Goal: Navigation & Orientation: Understand site structure

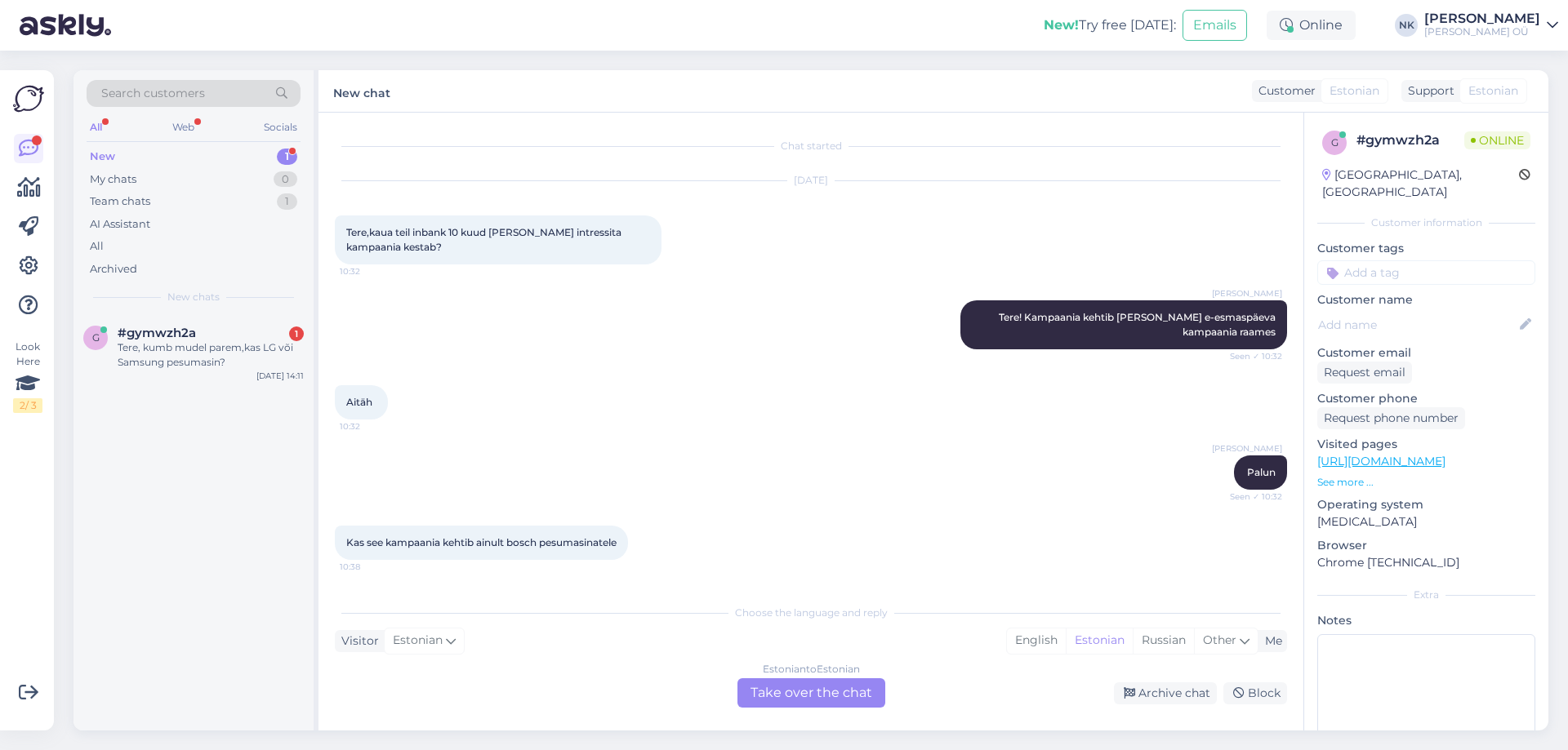
scroll to position [567, 0]
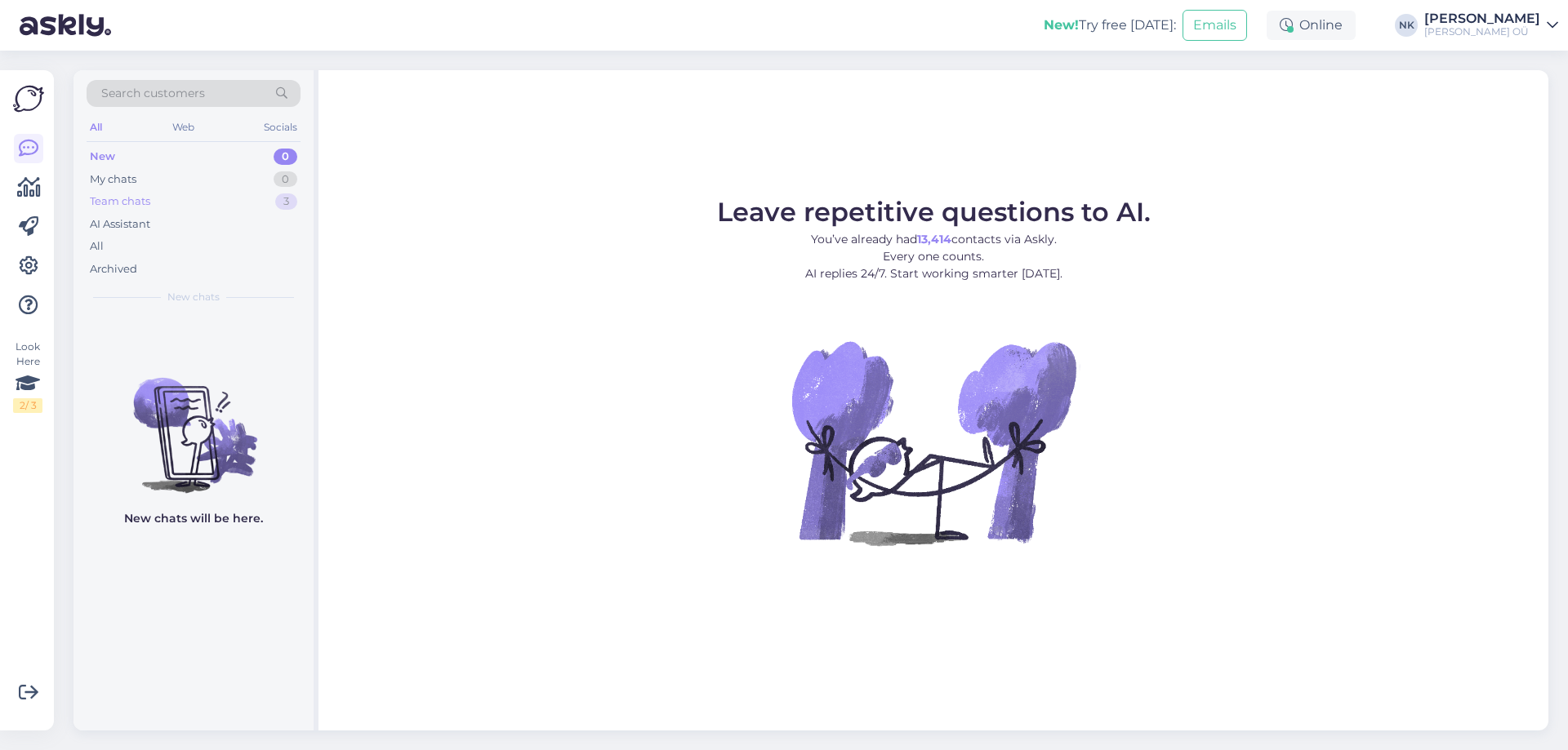
click at [259, 195] on div "Team chats 3" at bounding box center [193, 202] width 214 height 23
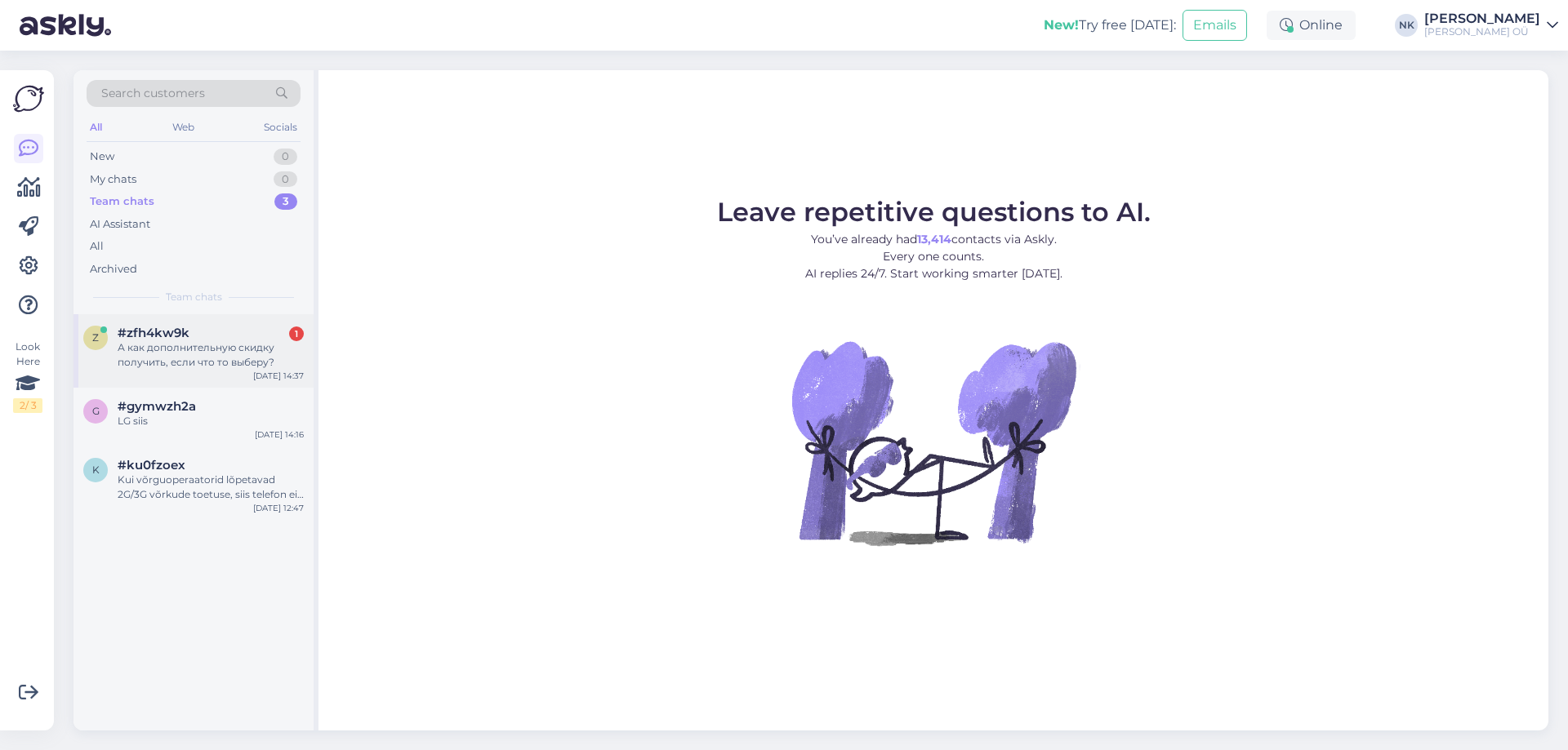
click at [189, 337] on div "#zfh4kw9k 1" at bounding box center [210, 332] width 186 height 14
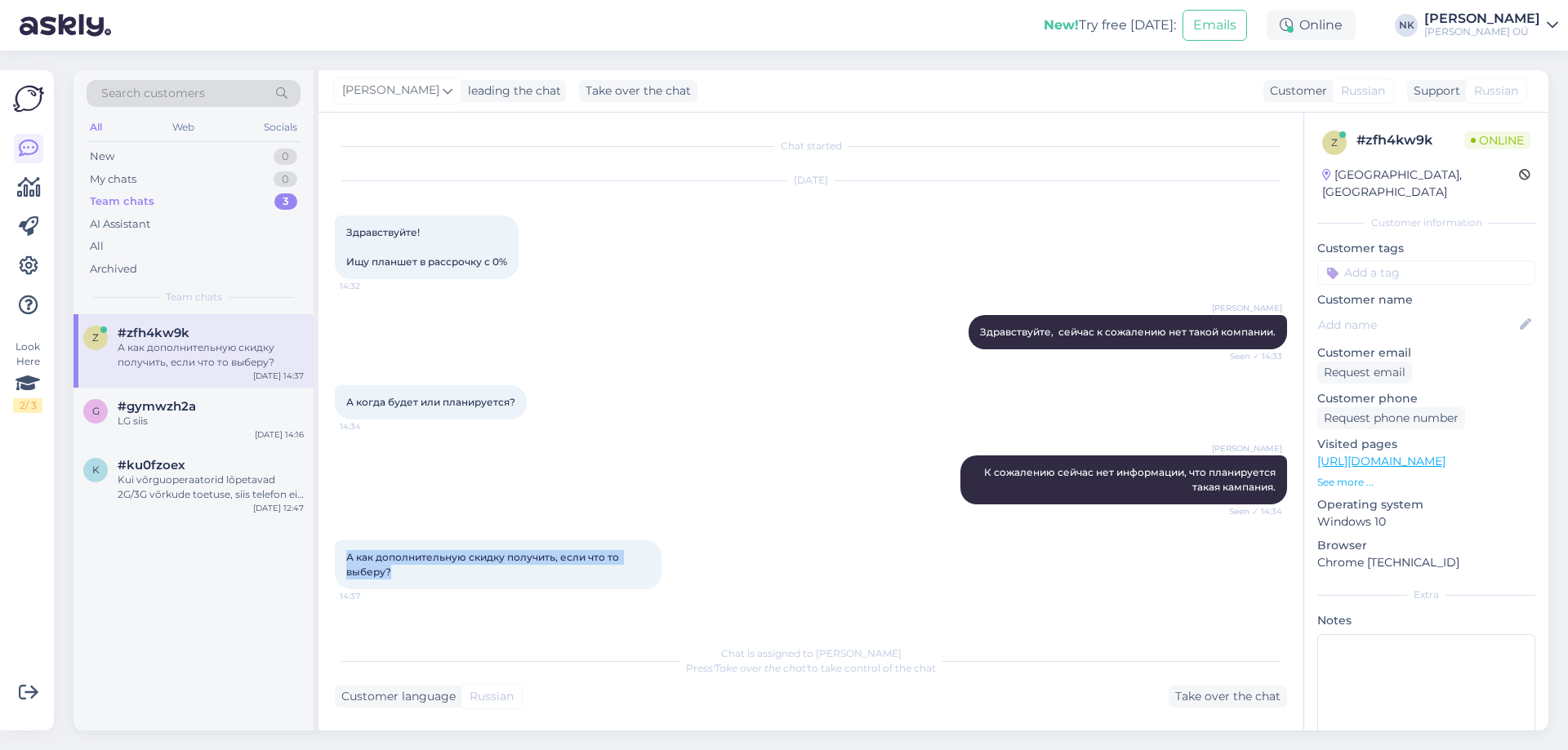
drag, startPoint x: 404, startPoint y: 571, endPoint x: 340, endPoint y: 559, distance: 65.1
click at [340, 559] on div "А как дополнительную скидку получить, если что то выберу? 14:37" at bounding box center [498, 565] width 327 height 49
copy span "А как дополнительную скидку получить, если что то выберу?"
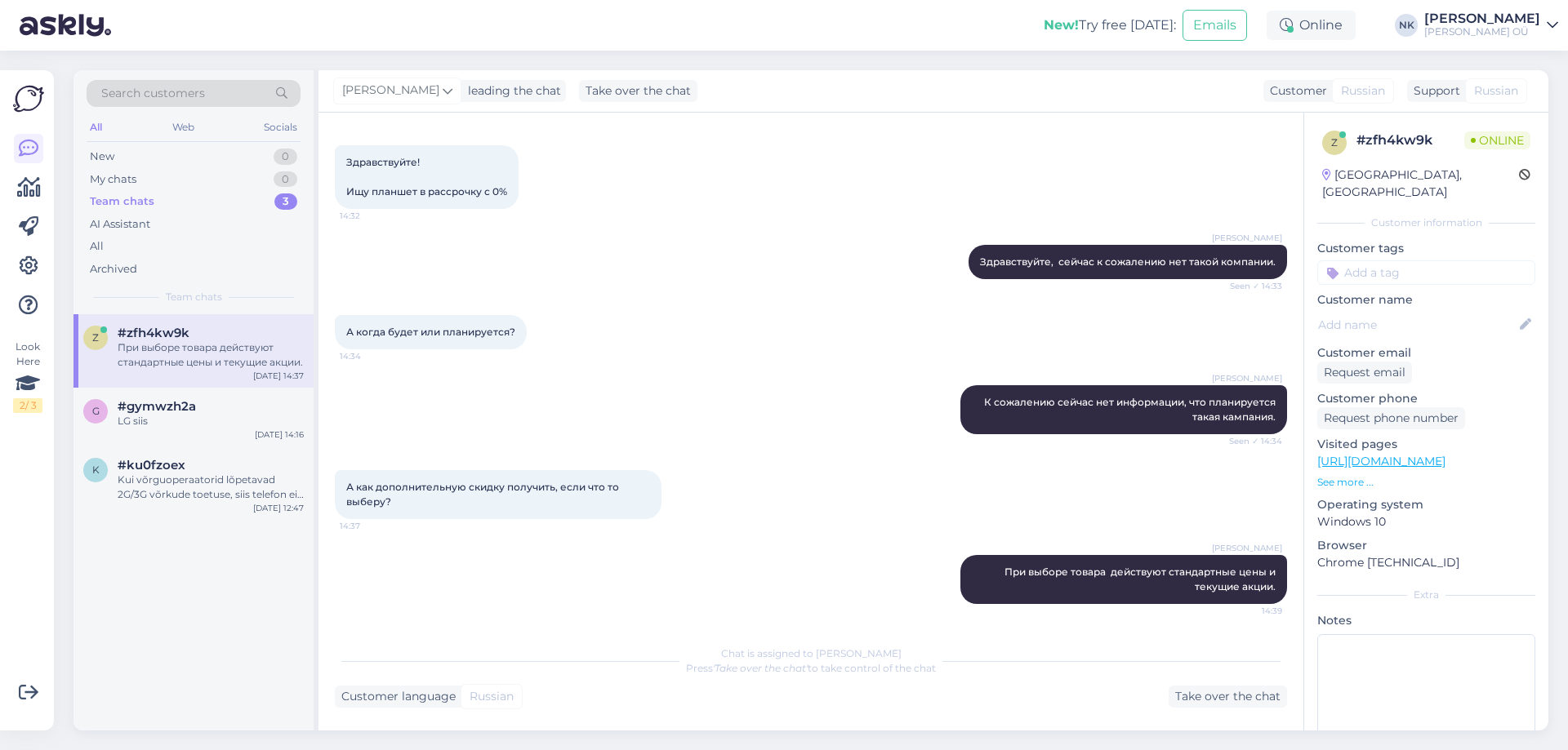
click at [608, 610] on div "[PERSON_NAME] При выборе товара действуют стандартные цены и текущие акции. 14:…" at bounding box center [810, 579] width 952 height 85
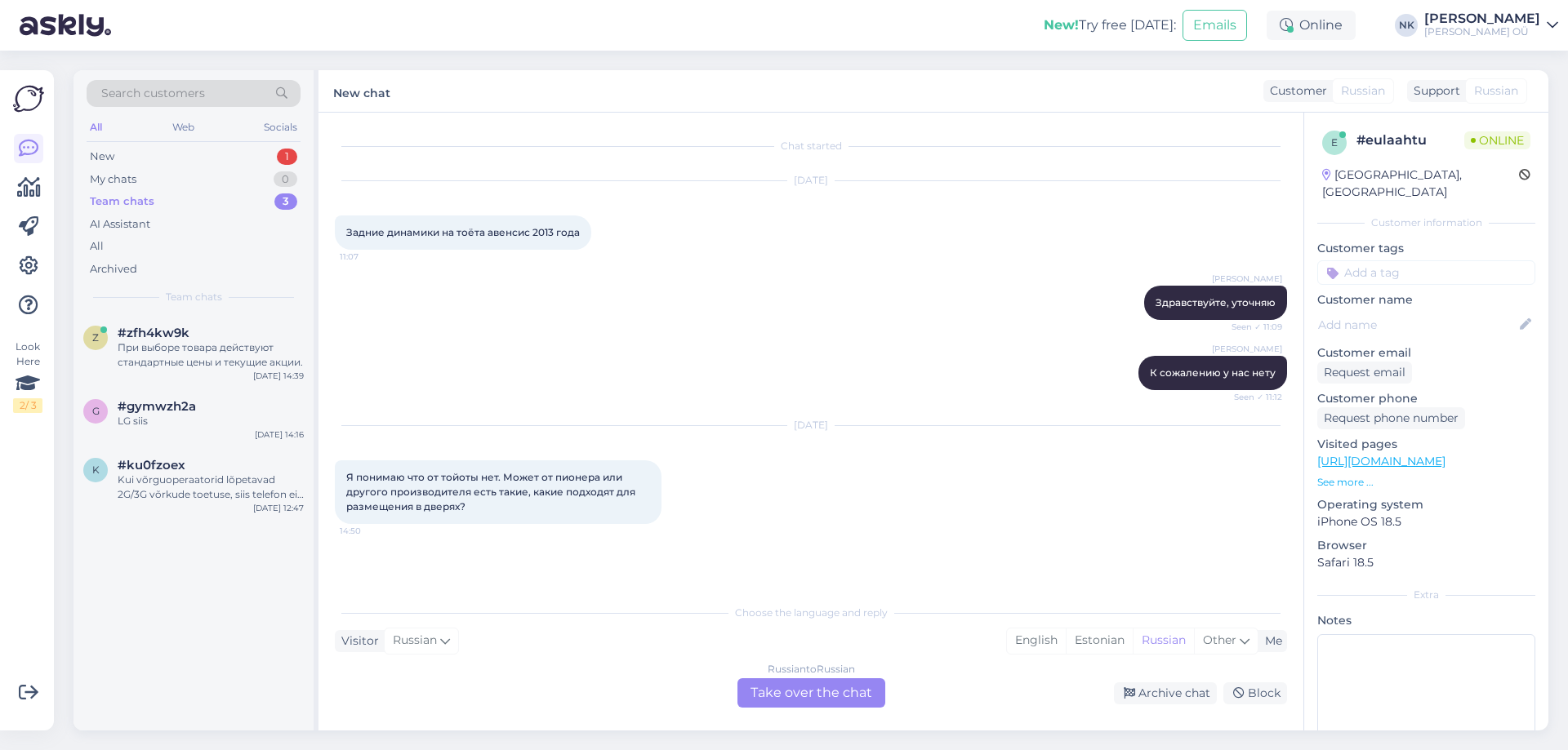
scroll to position [0, 0]
click at [1362, 454] on link "[URL][DOMAIN_NAME]" at bounding box center [1381, 461] width 128 height 14
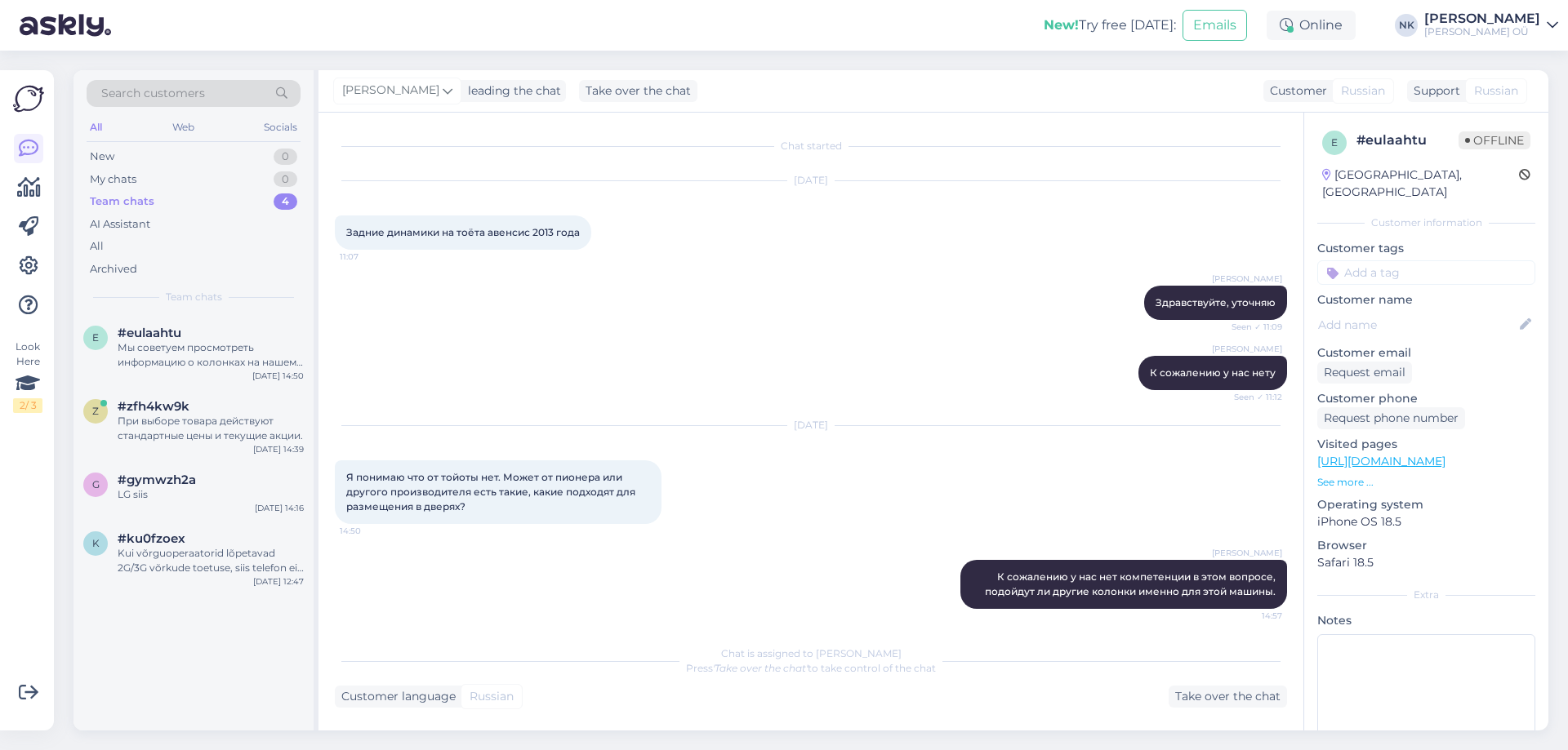
scroll to position [105, 0]
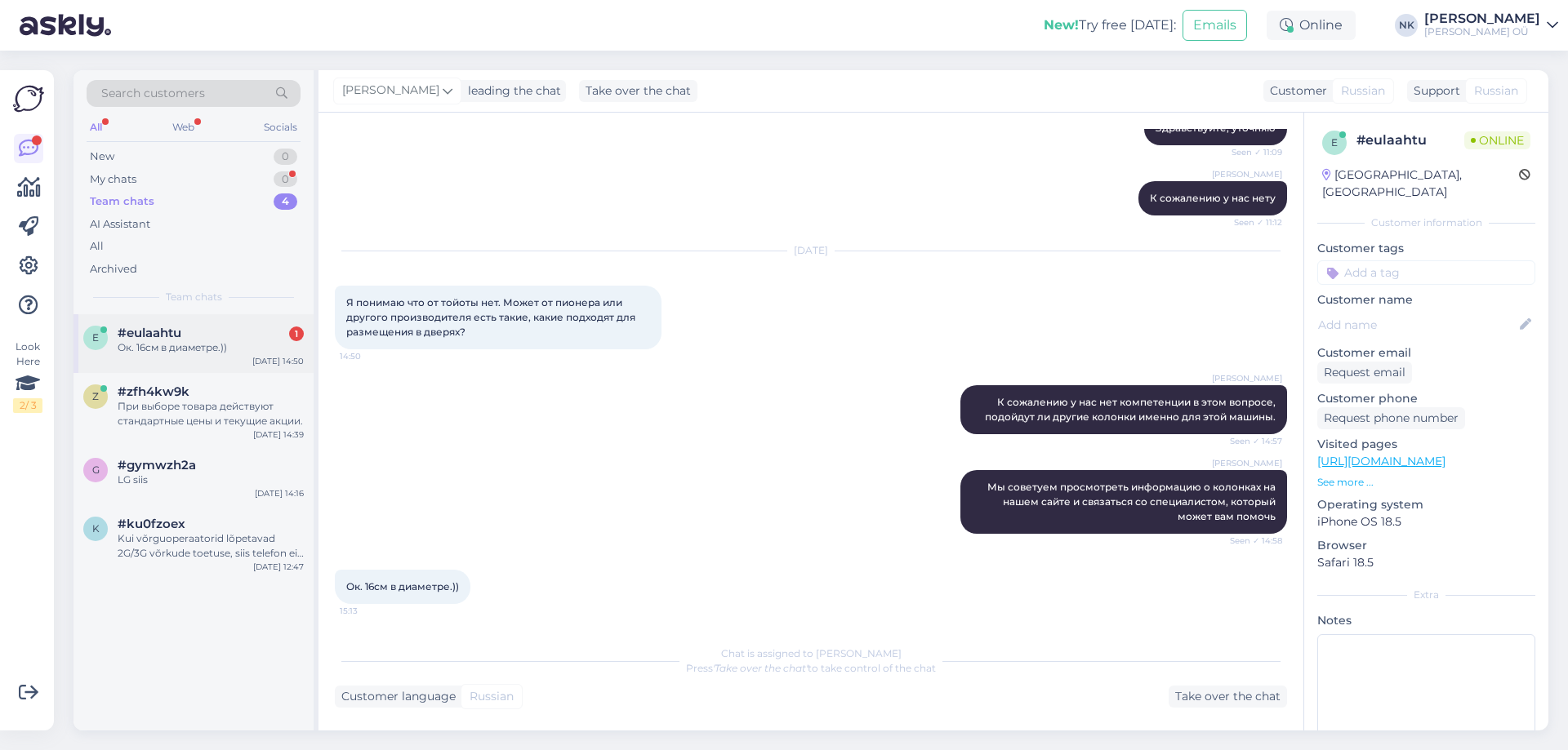
click at [238, 332] on div "#eulaahtu 1" at bounding box center [210, 332] width 186 height 14
click at [1409, 454] on link "[URL][DOMAIN_NAME]" at bounding box center [1381, 461] width 128 height 14
click at [1413, 454] on link "[URL][DOMAIN_NAME]" at bounding box center [1381, 461] width 128 height 14
click at [206, 362] on div "e #eulaahtu Ок. 16см в диаметре.)) [DATE] 14:50" at bounding box center [193, 343] width 240 height 59
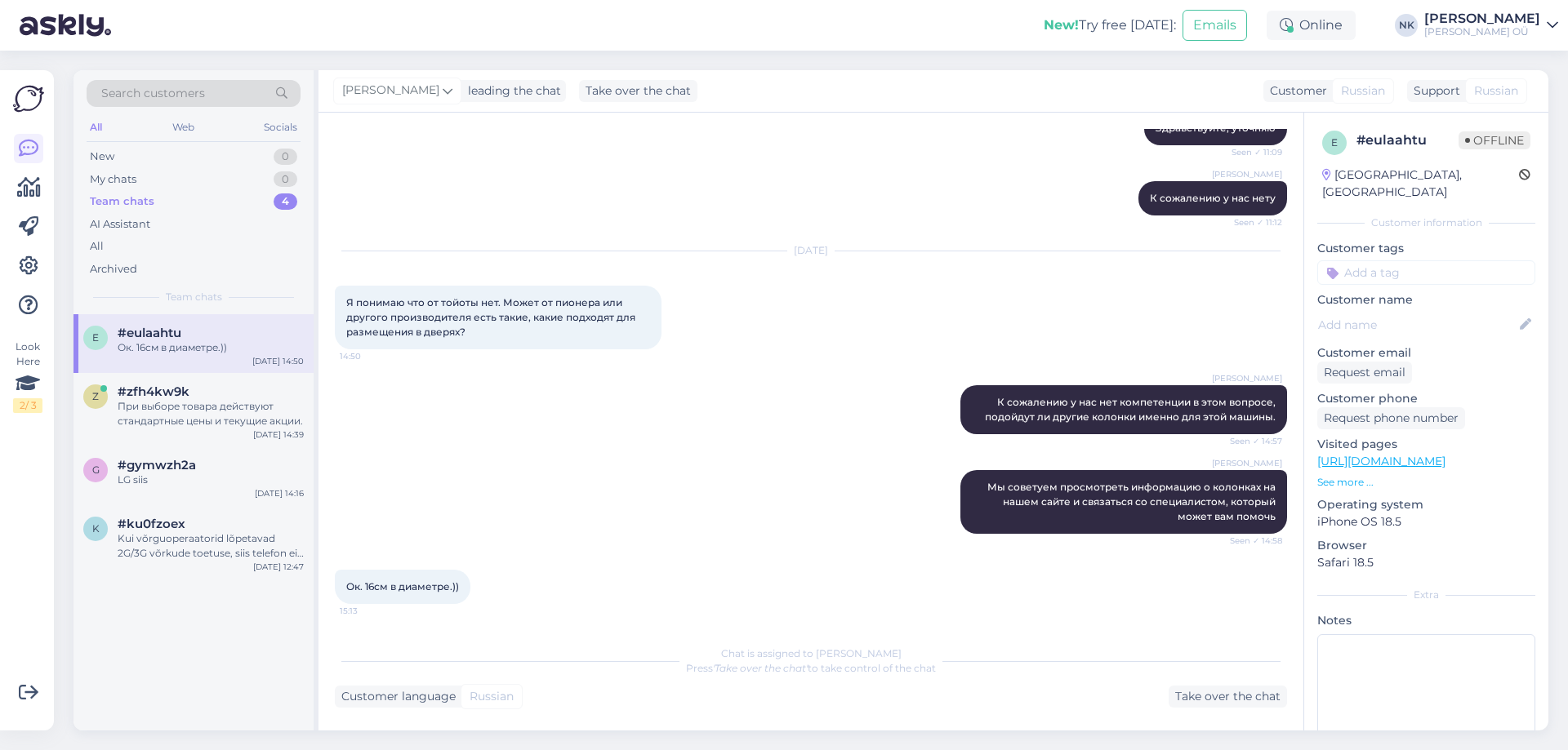
scroll to position [0, 0]
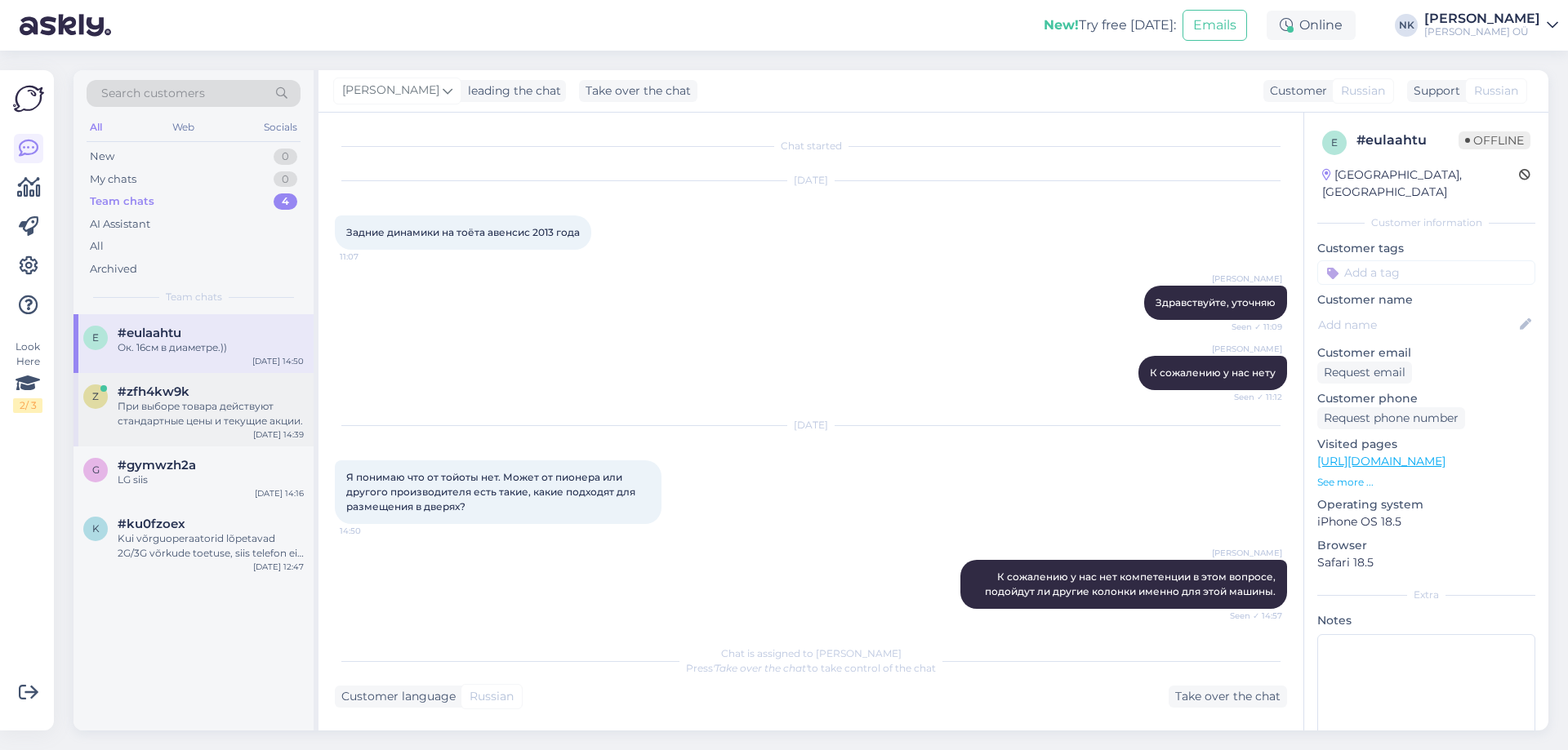
click at [236, 401] on div "При выборе товара действуют стандартные цены и текущие акции." at bounding box center [210, 414] width 186 height 30
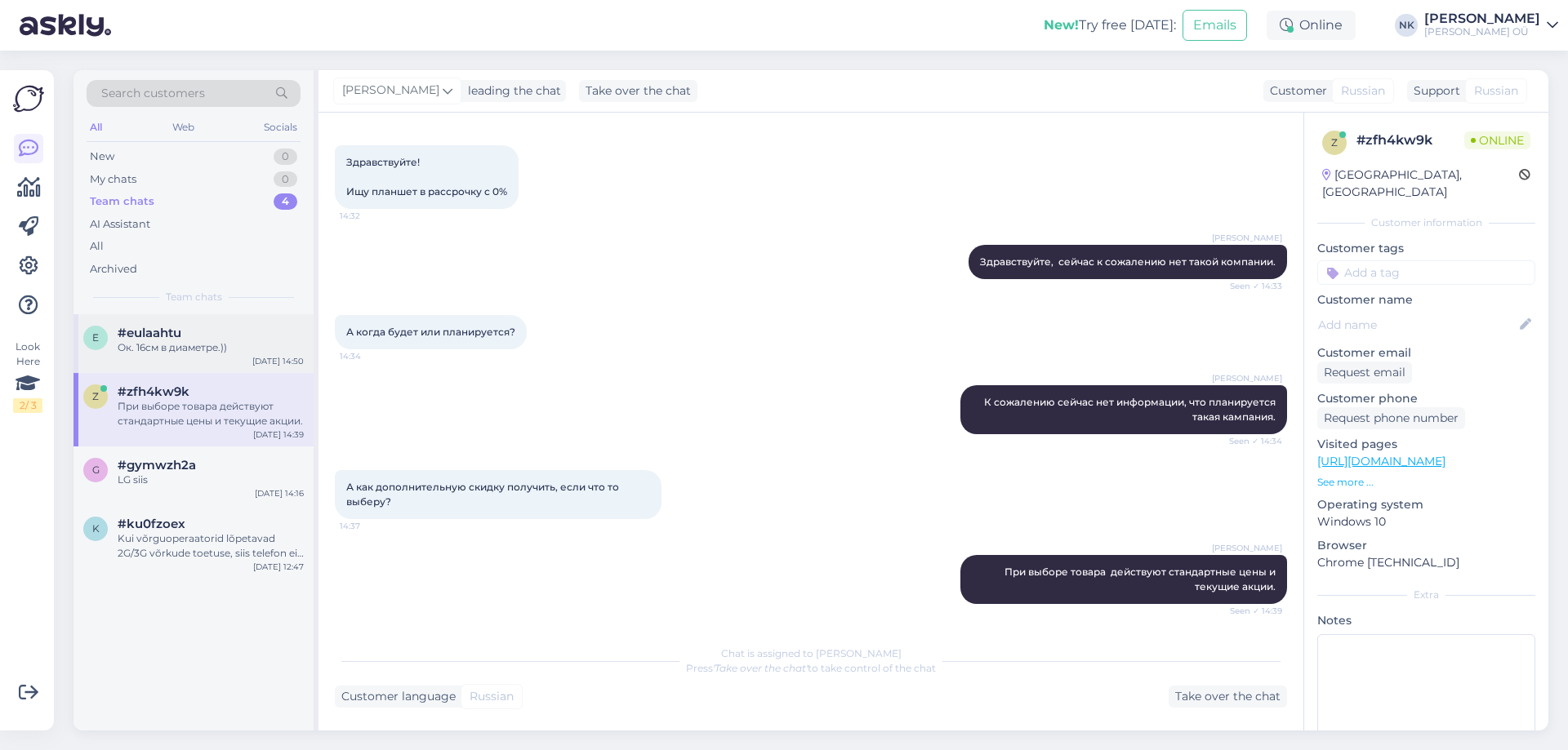
click at [307, 330] on div "e #eulaahtu Ок. 16см в диаметре.)) [DATE] 14:50" at bounding box center [193, 343] width 240 height 59
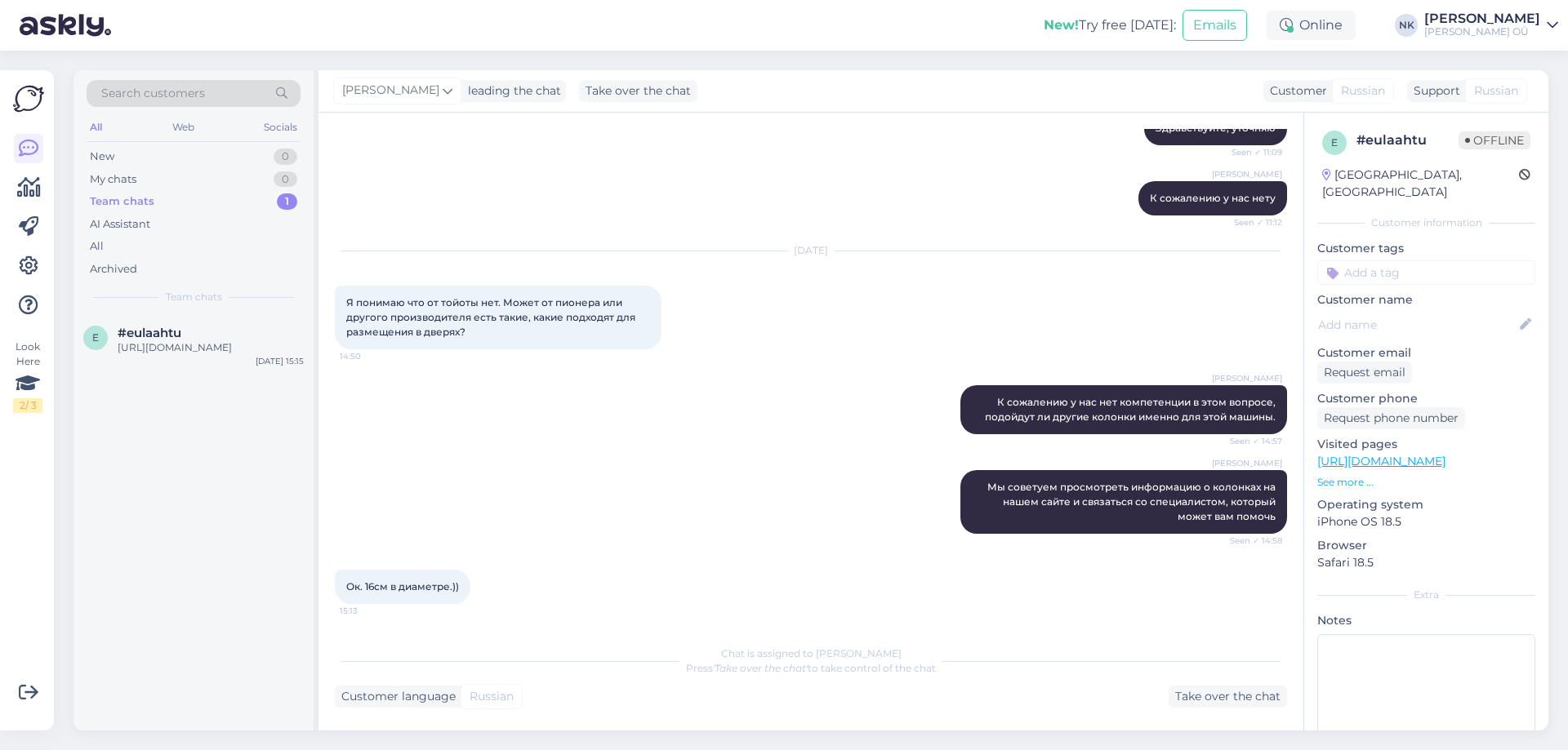
scroll to position [259, 0]
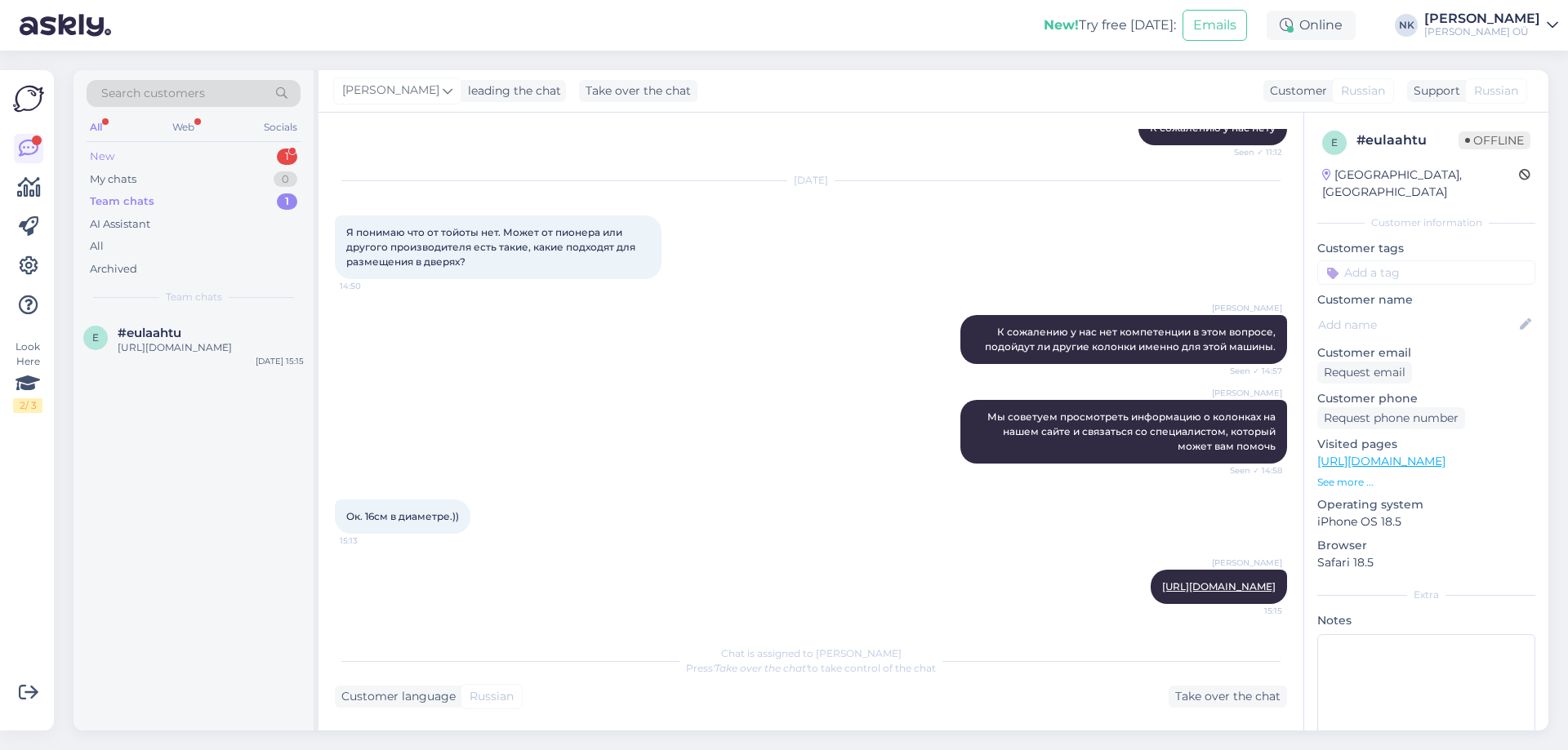
click at [225, 168] on div "My chats 0" at bounding box center [193, 180] width 214 height 23
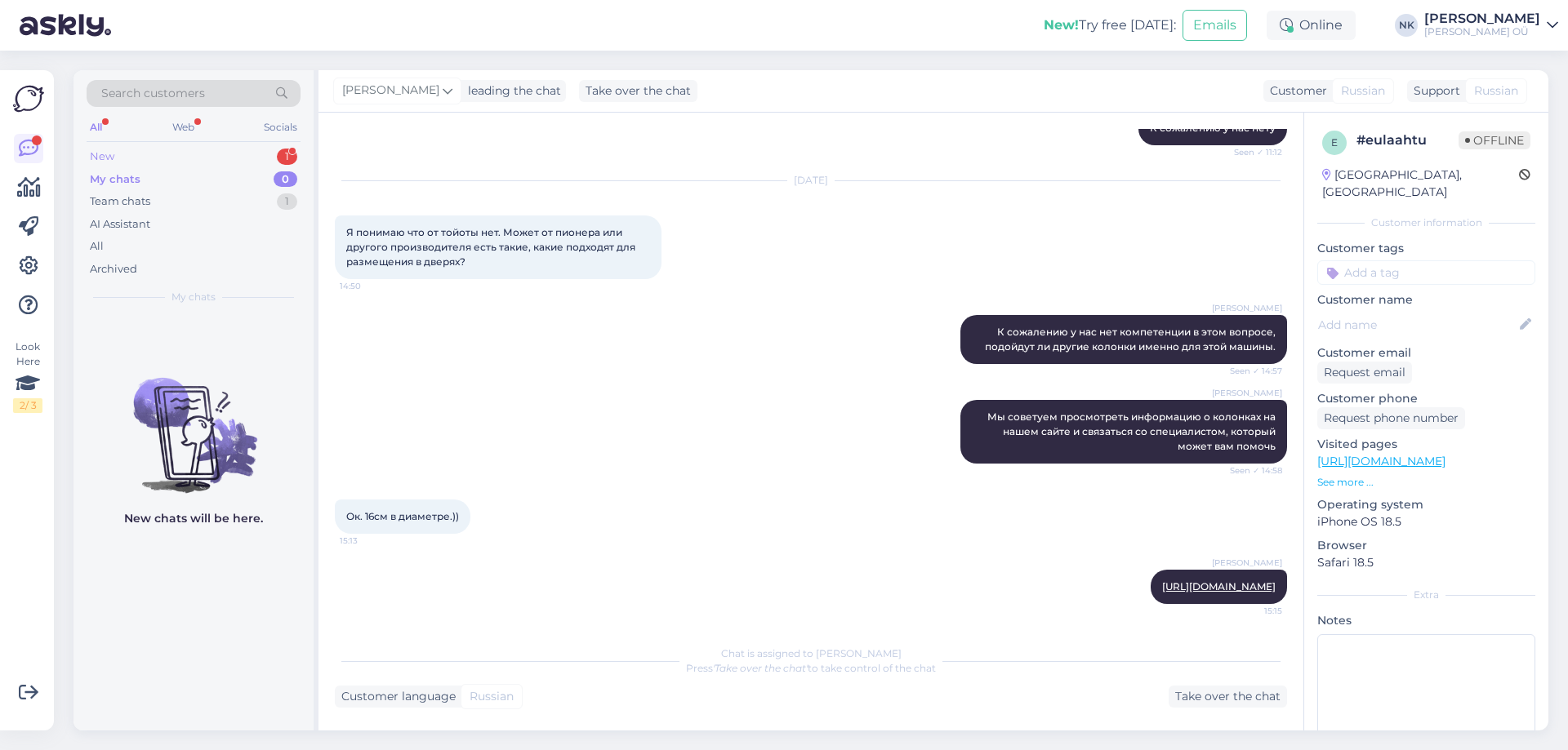
click at [235, 153] on div "New 1" at bounding box center [193, 157] width 214 height 23
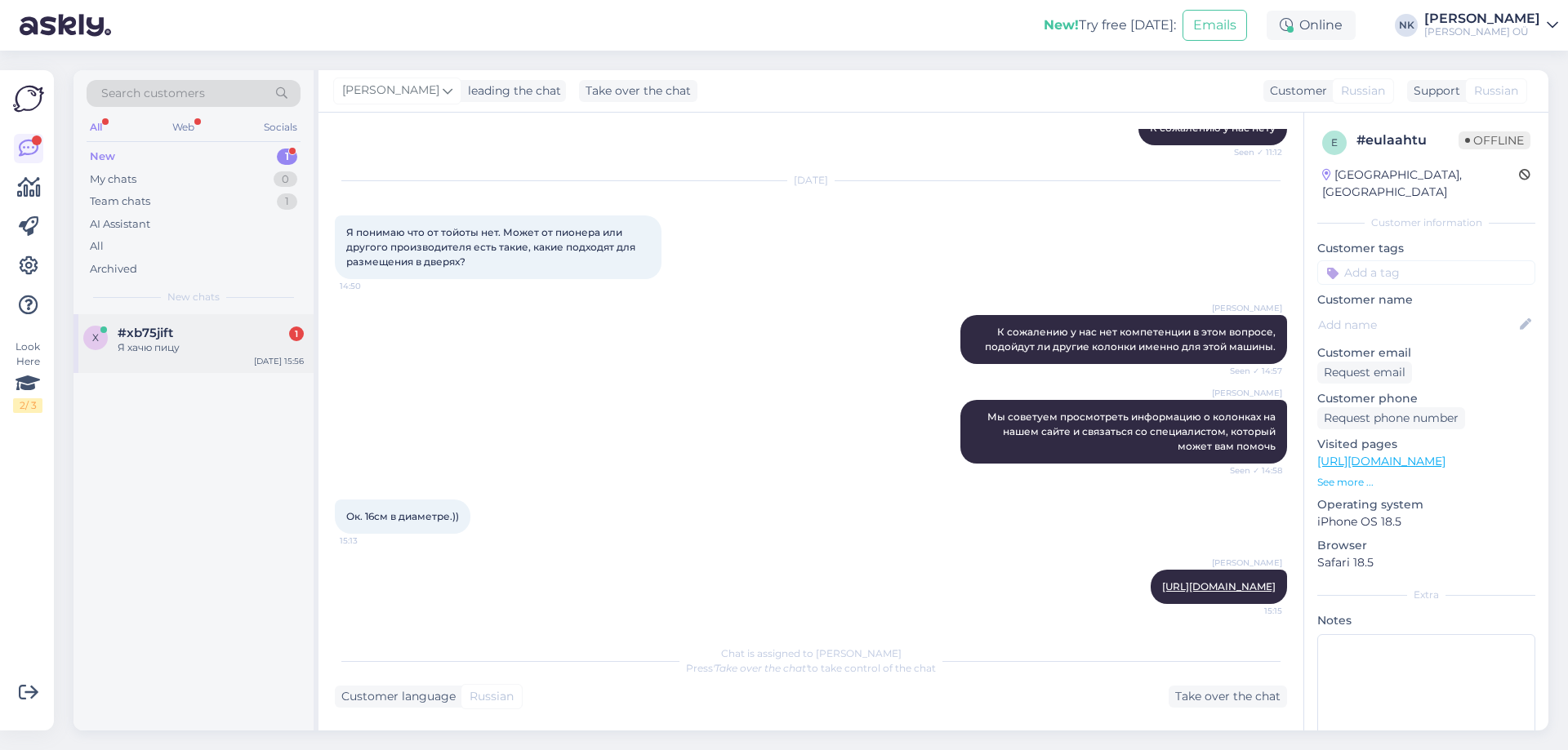
click at [185, 330] on div "#xb75jift 1" at bounding box center [210, 332] width 186 height 14
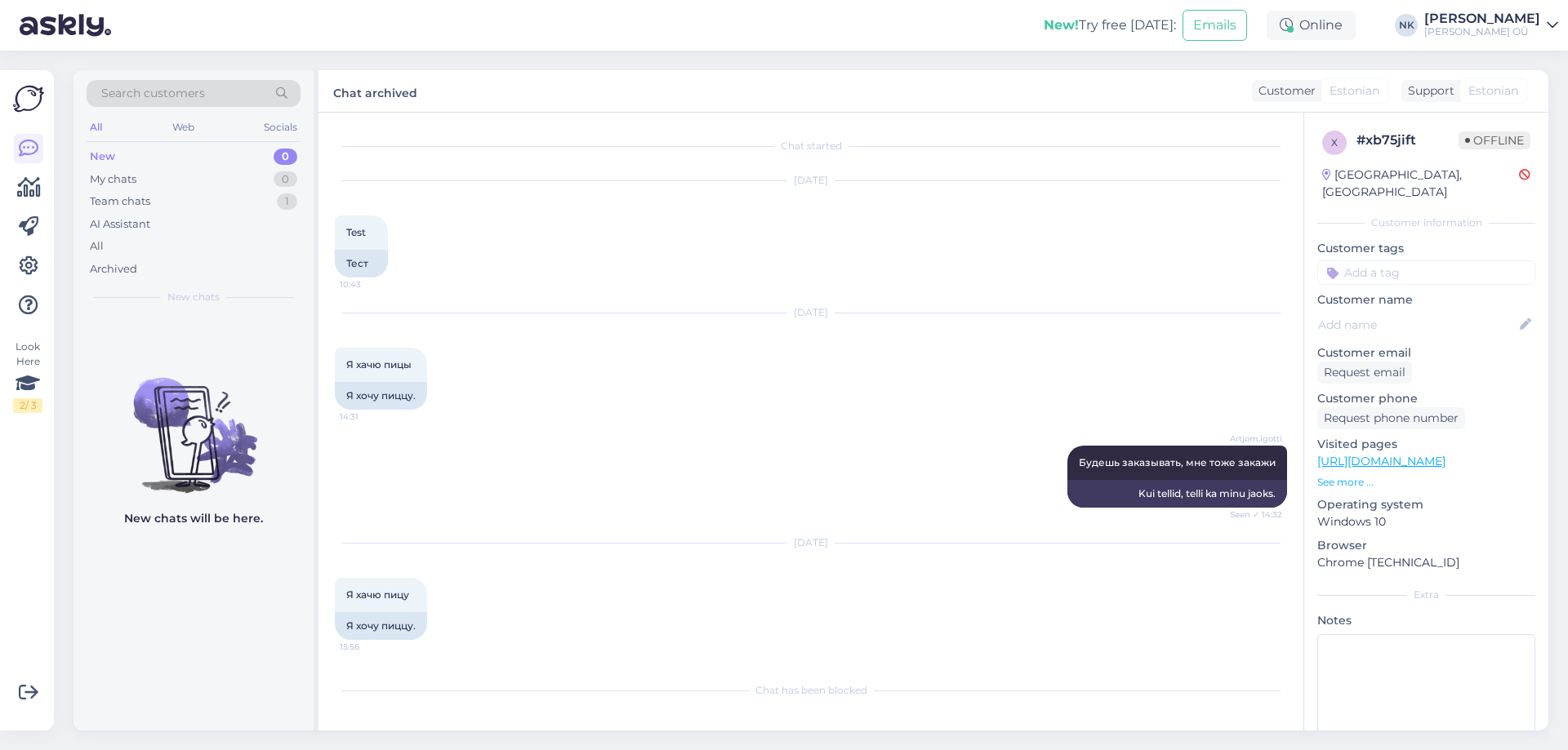
scroll to position [0, 0]
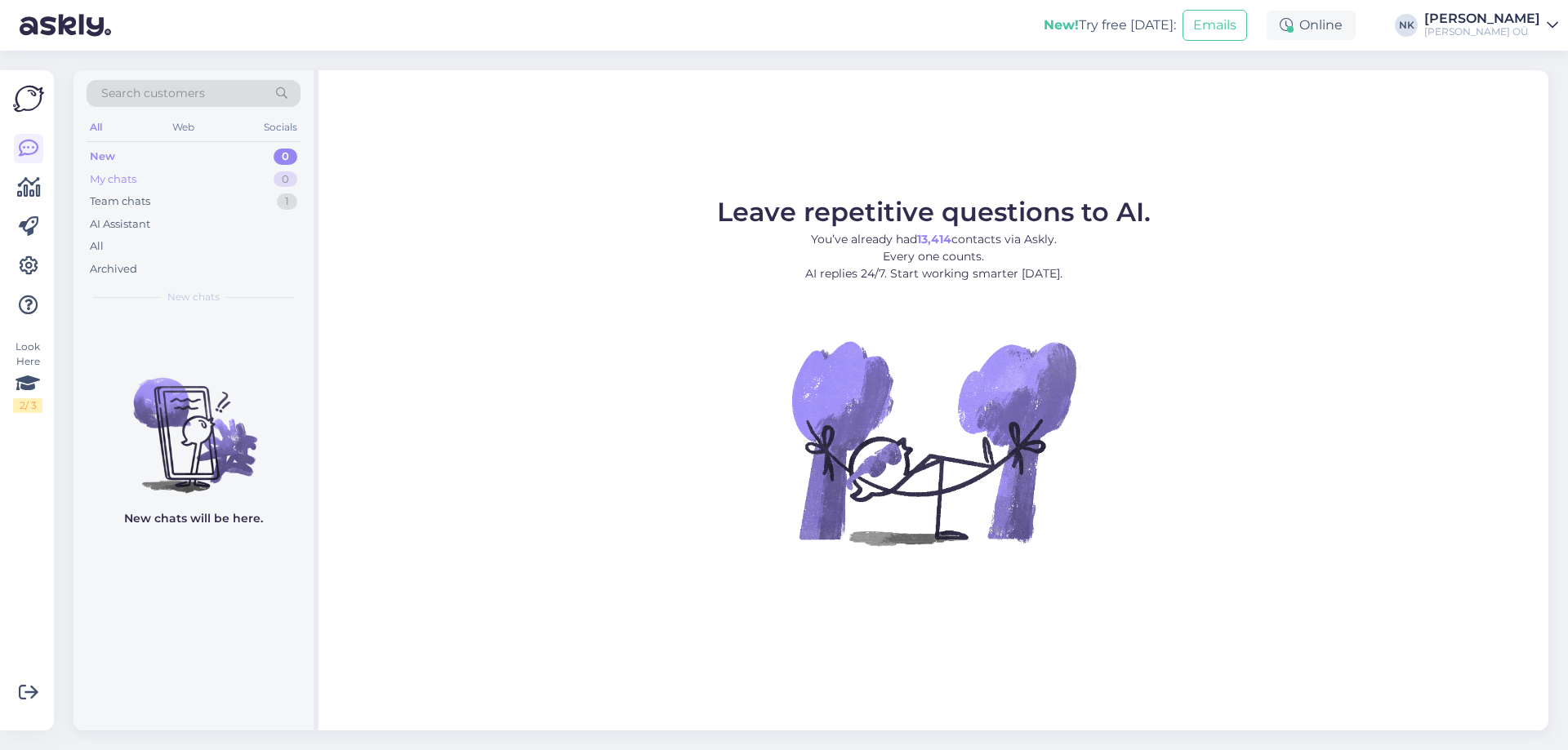
click at [257, 189] on div "My chats 0" at bounding box center [193, 180] width 214 height 23
click at [256, 198] on div "Team chats 1" at bounding box center [193, 202] width 214 height 23
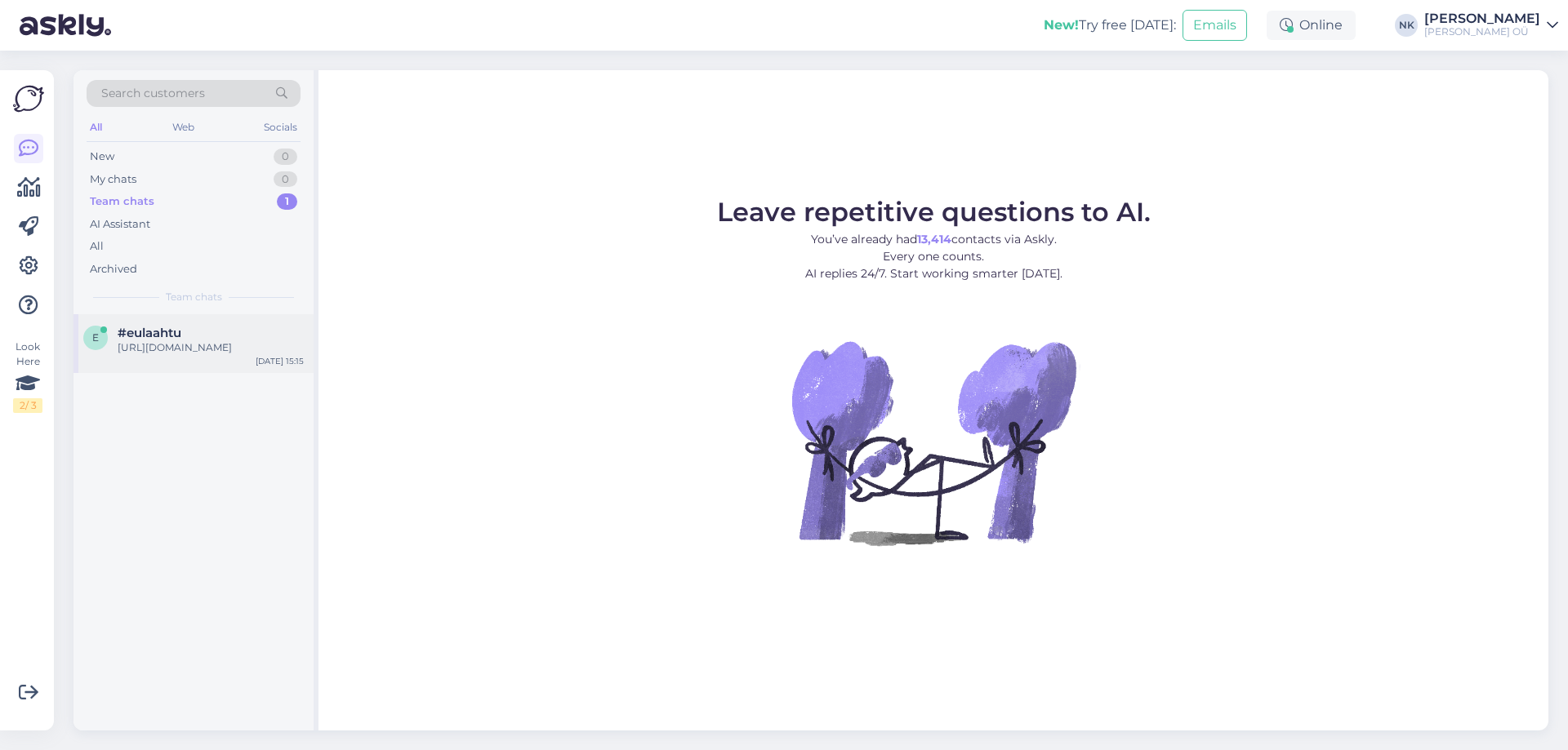
click at [240, 351] on div "[URL][DOMAIN_NAME]" at bounding box center [210, 347] width 186 height 14
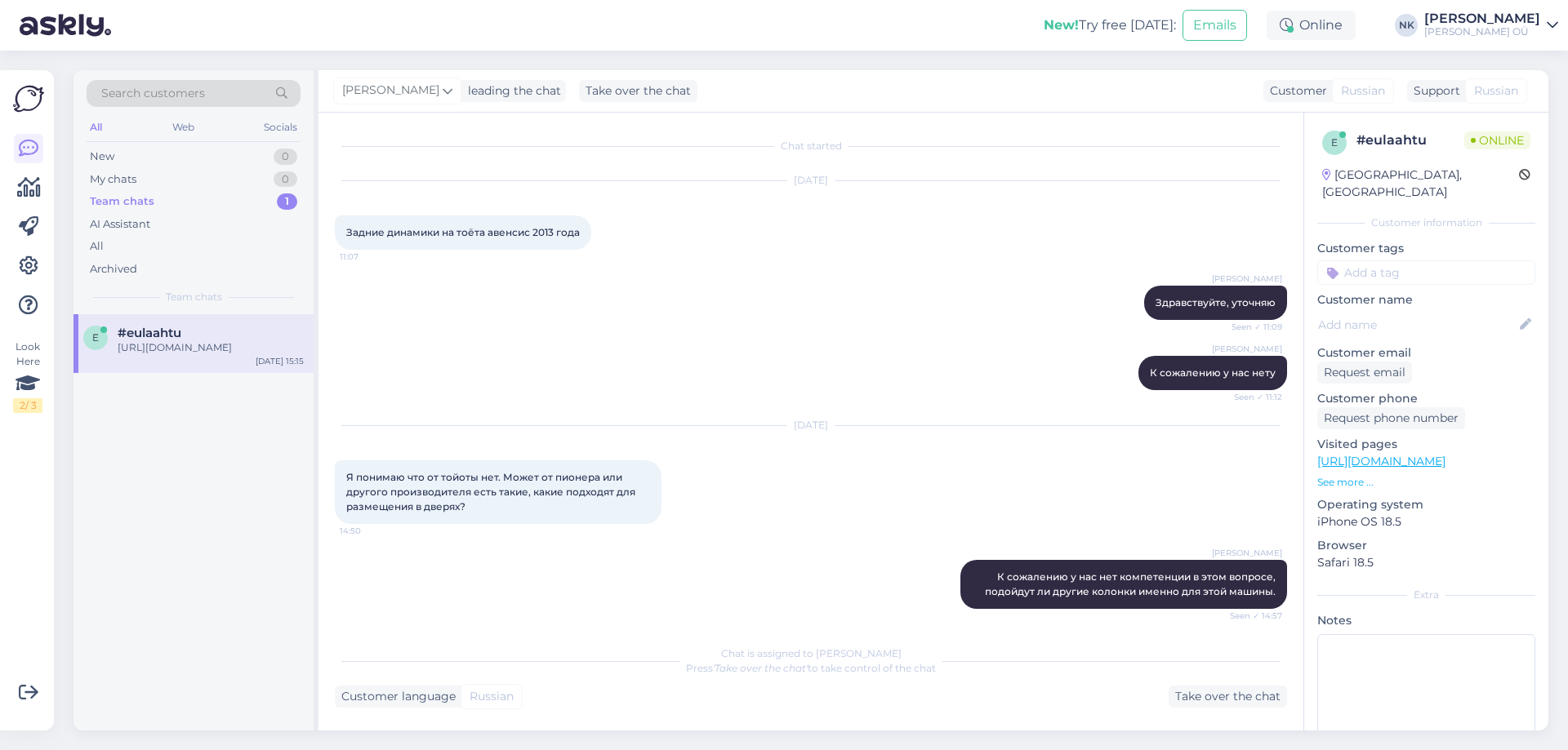
scroll to position [259, 0]
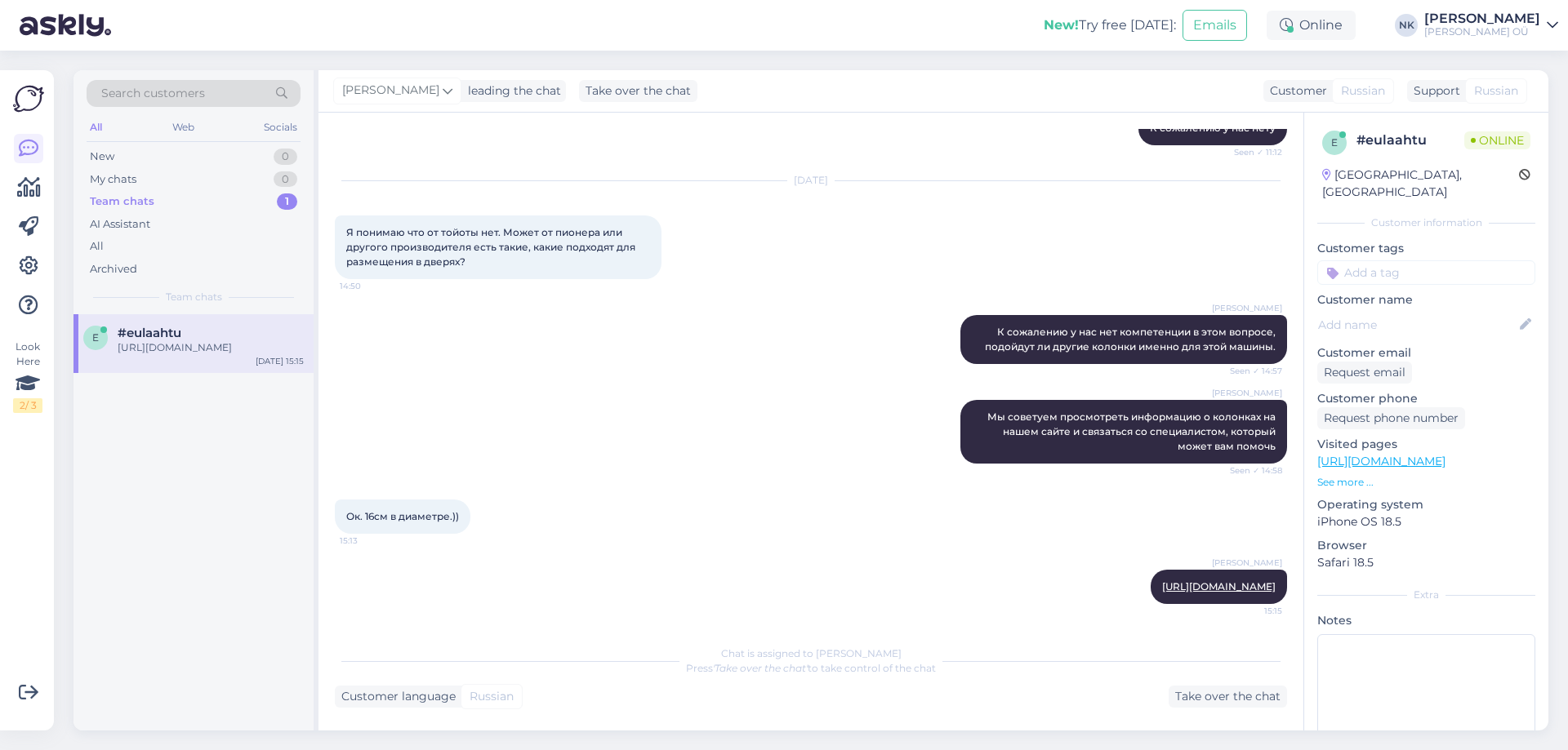
click at [232, 209] on div "Team chats 1" at bounding box center [193, 202] width 214 height 23
click at [208, 247] on div "All" at bounding box center [193, 247] width 214 height 23
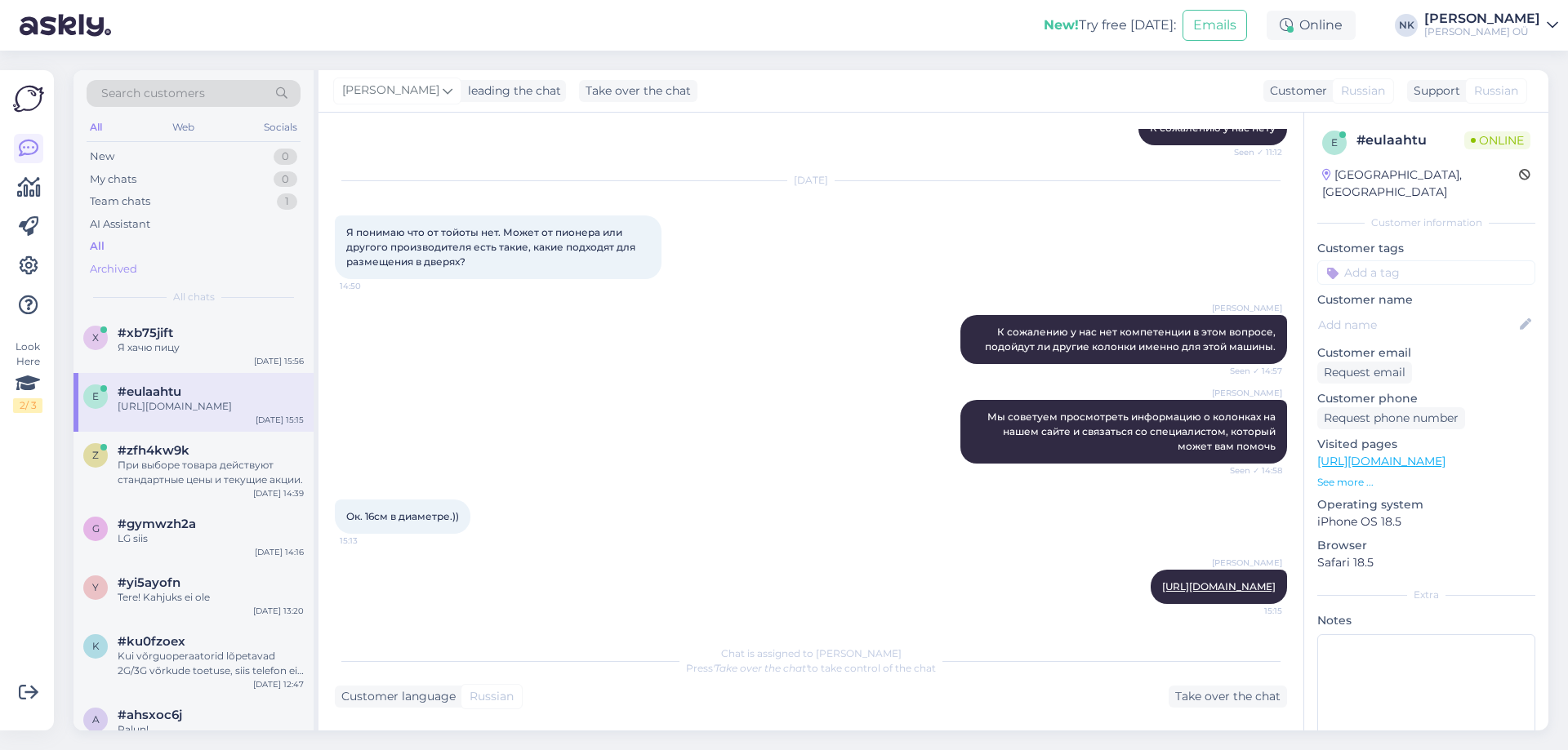
click at [174, 263] on div "Archived" at bounding box center [193, 270] width 214 height 23
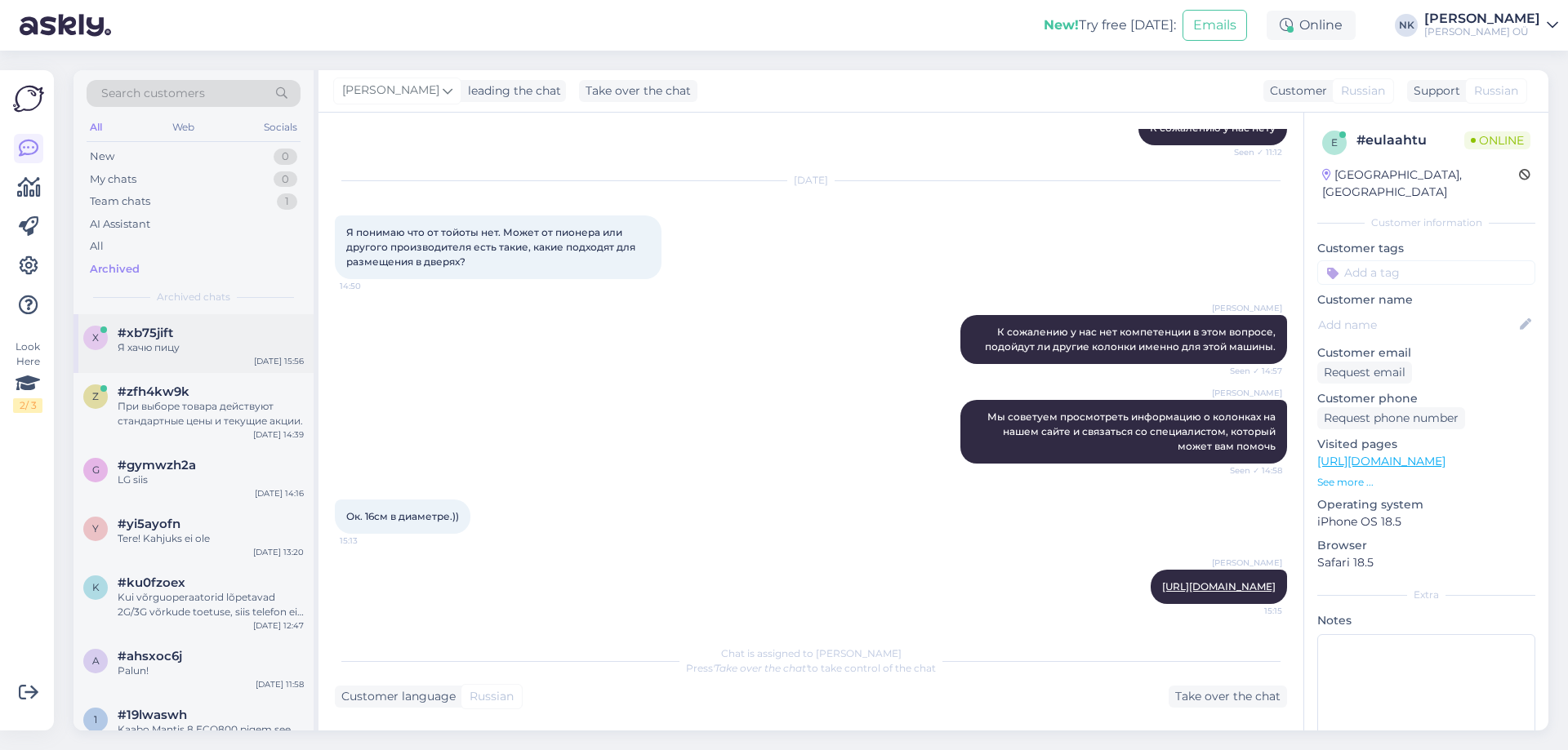
click at [207, 327] on div "#xb75jift" at bounding box center [210, 332] width 186 height 14
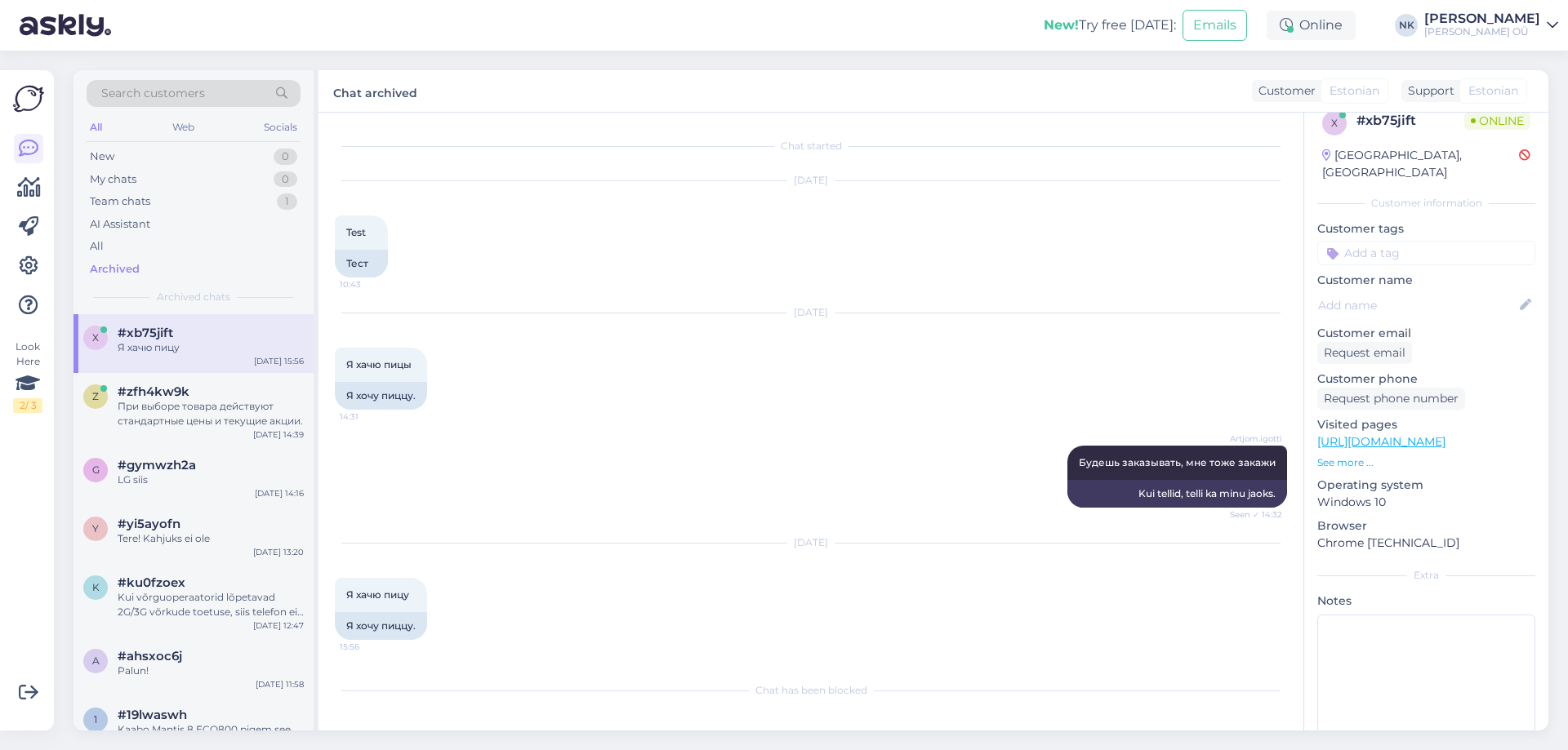
scroll to position [0, 0]
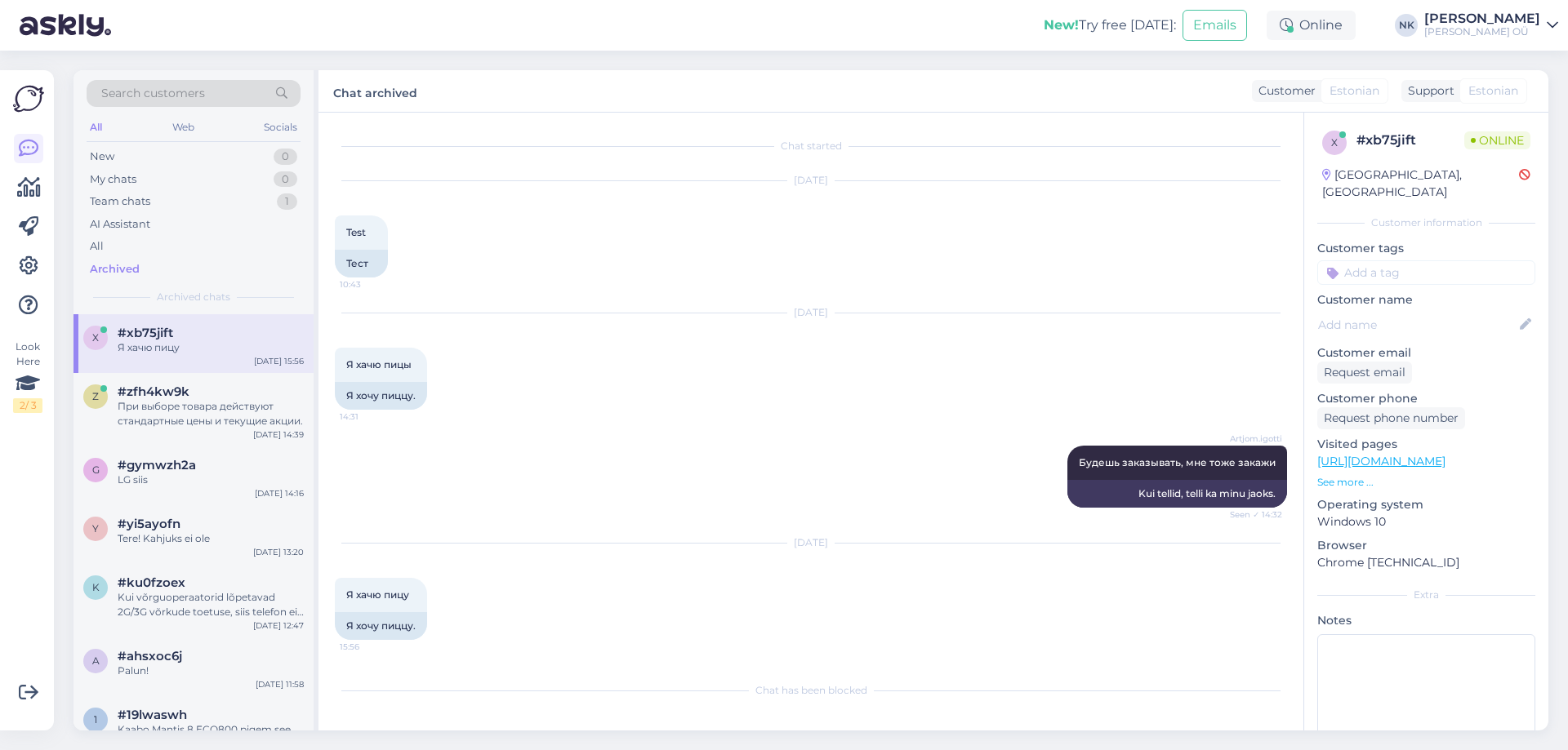
click at [1471, 138] on span "Online" at bounding box center [1497, 140] width 66 height 18
click at [1516, 316] on icon at bounding box center [1525, 325] width 18 height 18
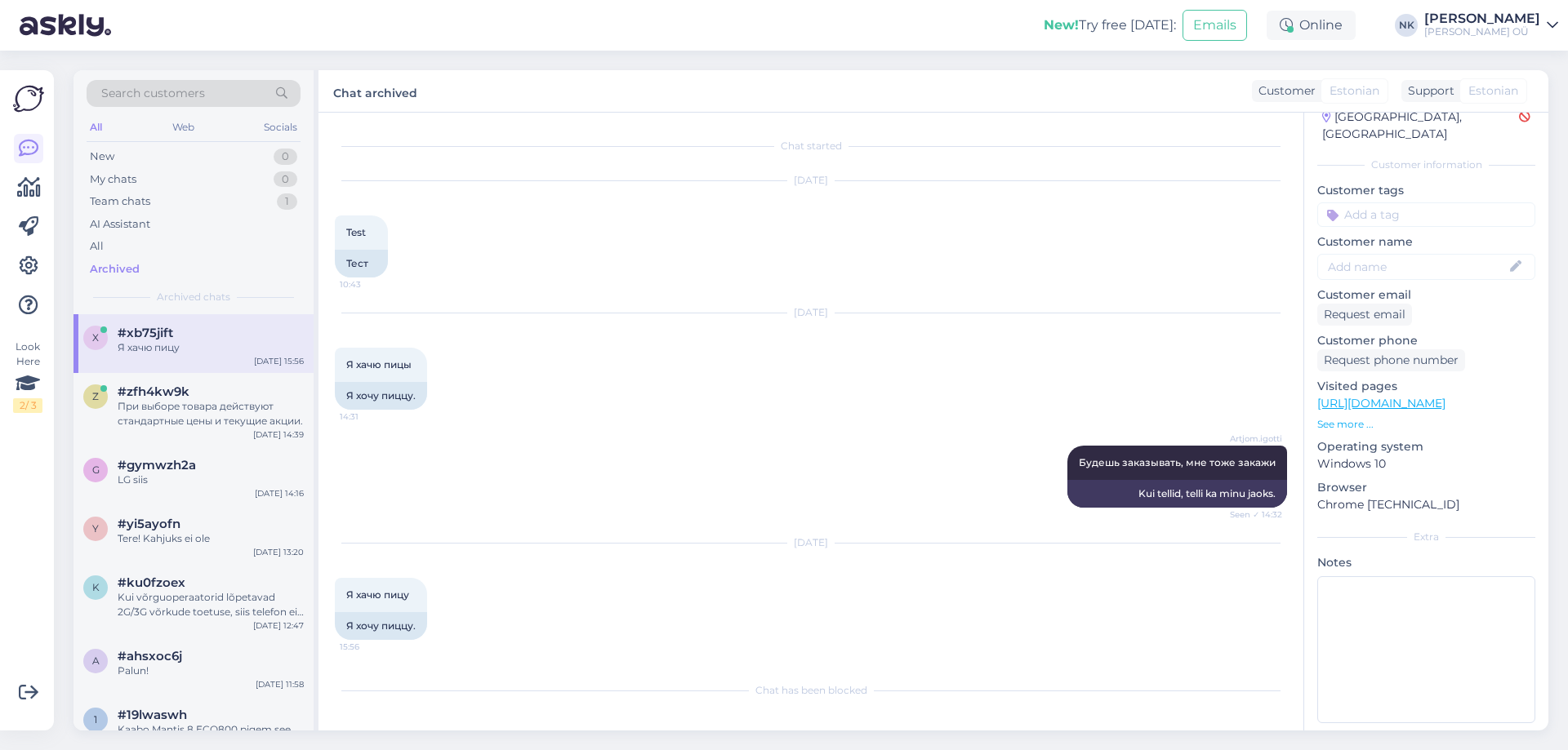
click at [1321, 479] on p "Browser" at bounding box center [1426, 488] width 218 height 17
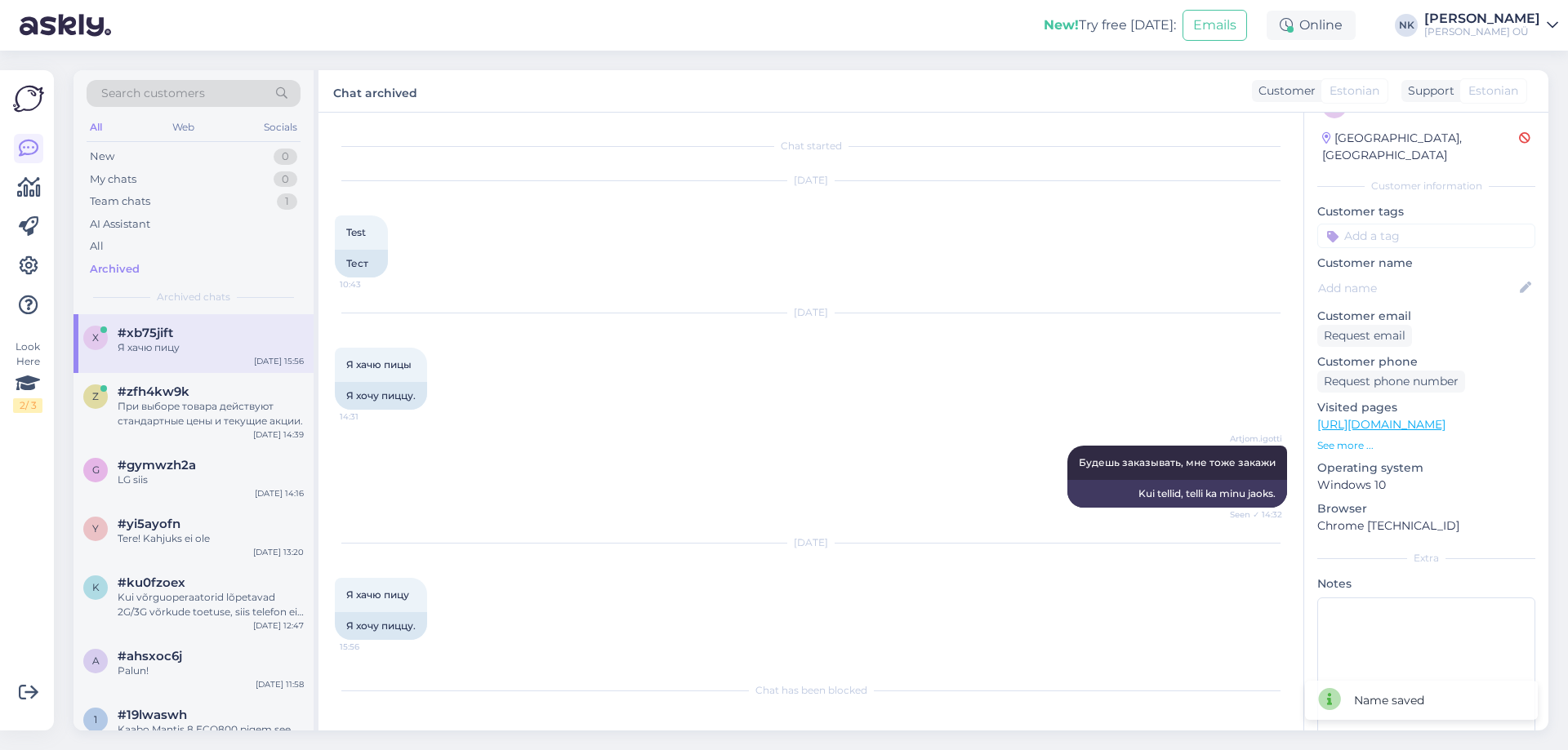
scroll to position [0, 0]
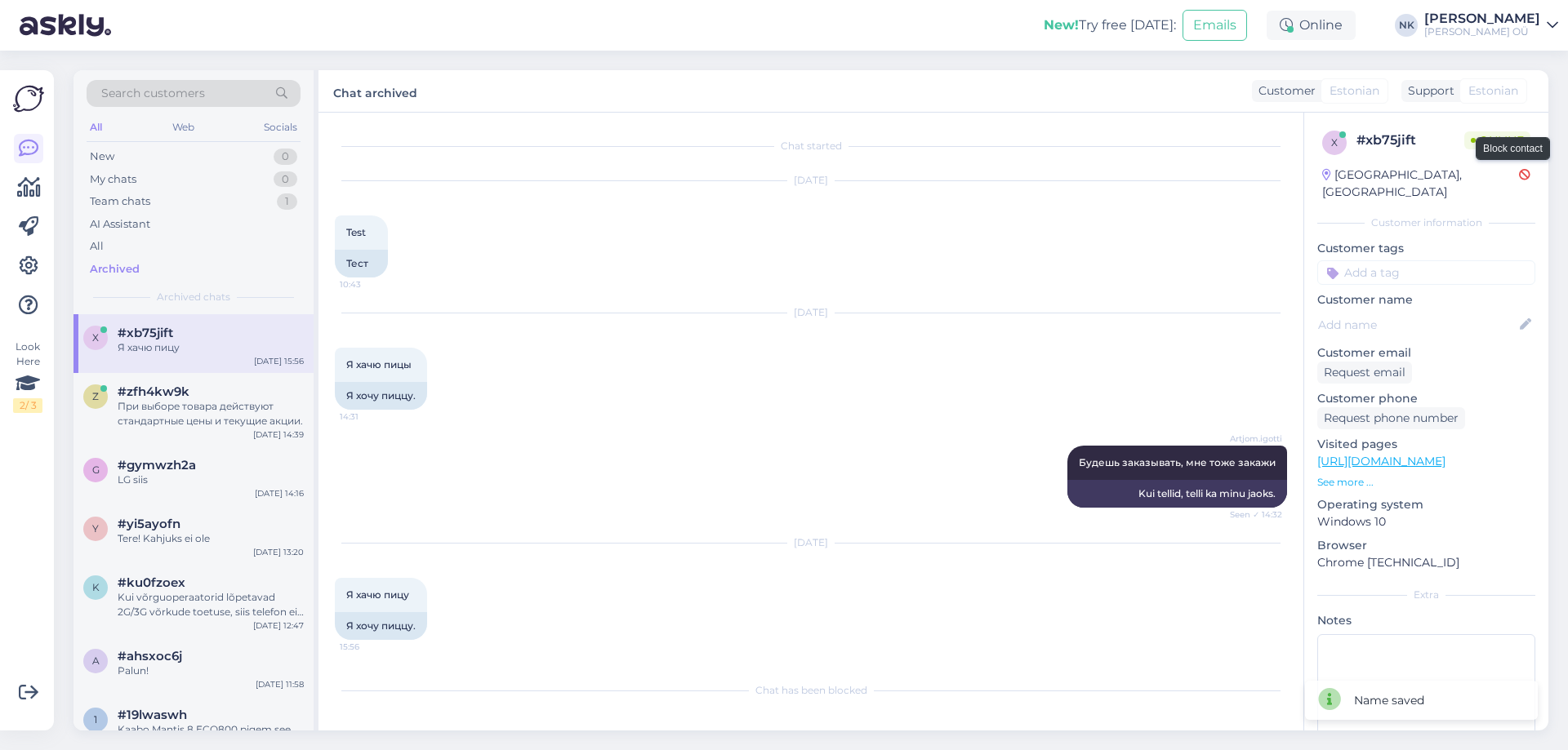
click at [1519, 177] on icon at bounding box center [1525, 176] width 12 height 12
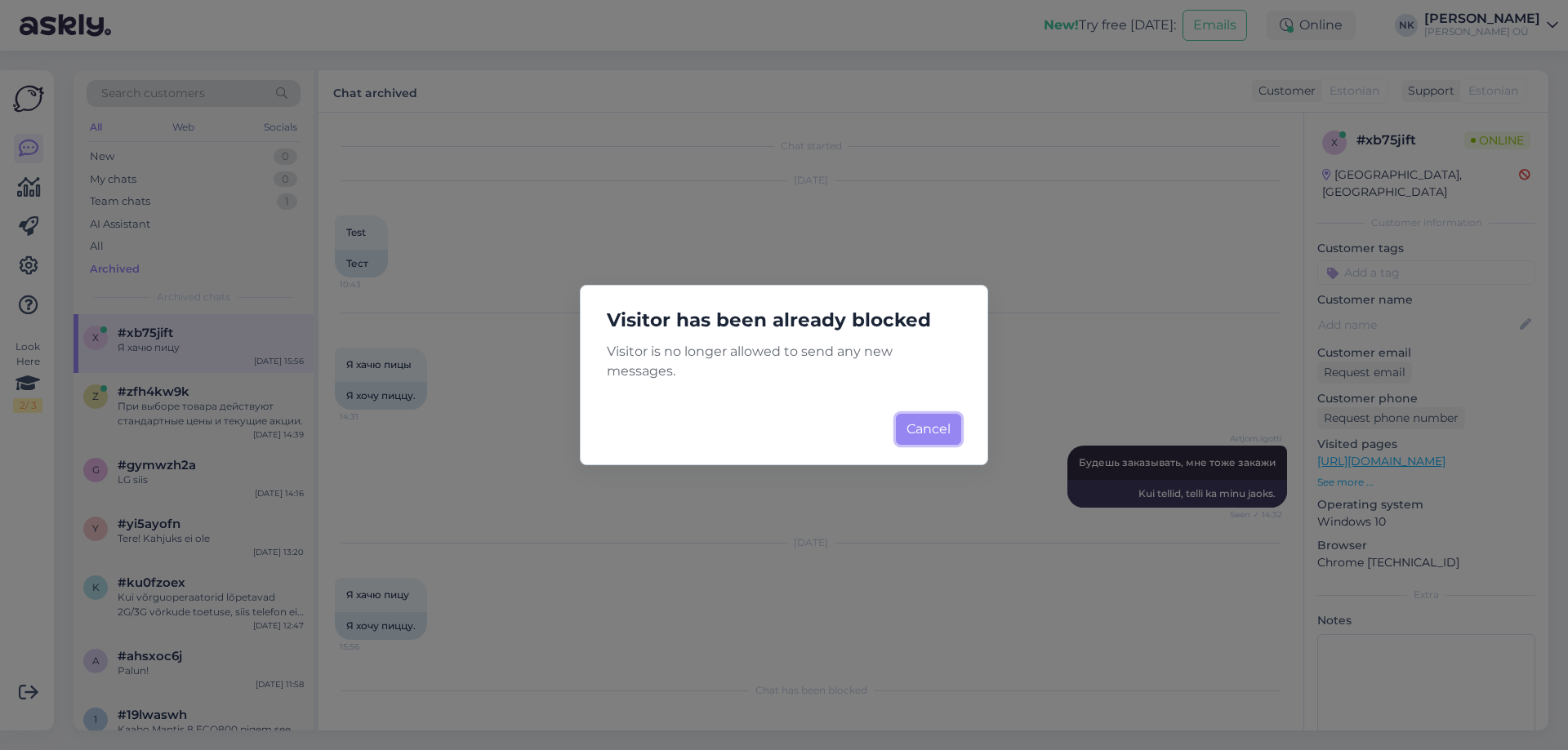
click at [934, 426] on button "Cancel" at bounding box center [928, 429] width 65 height 31
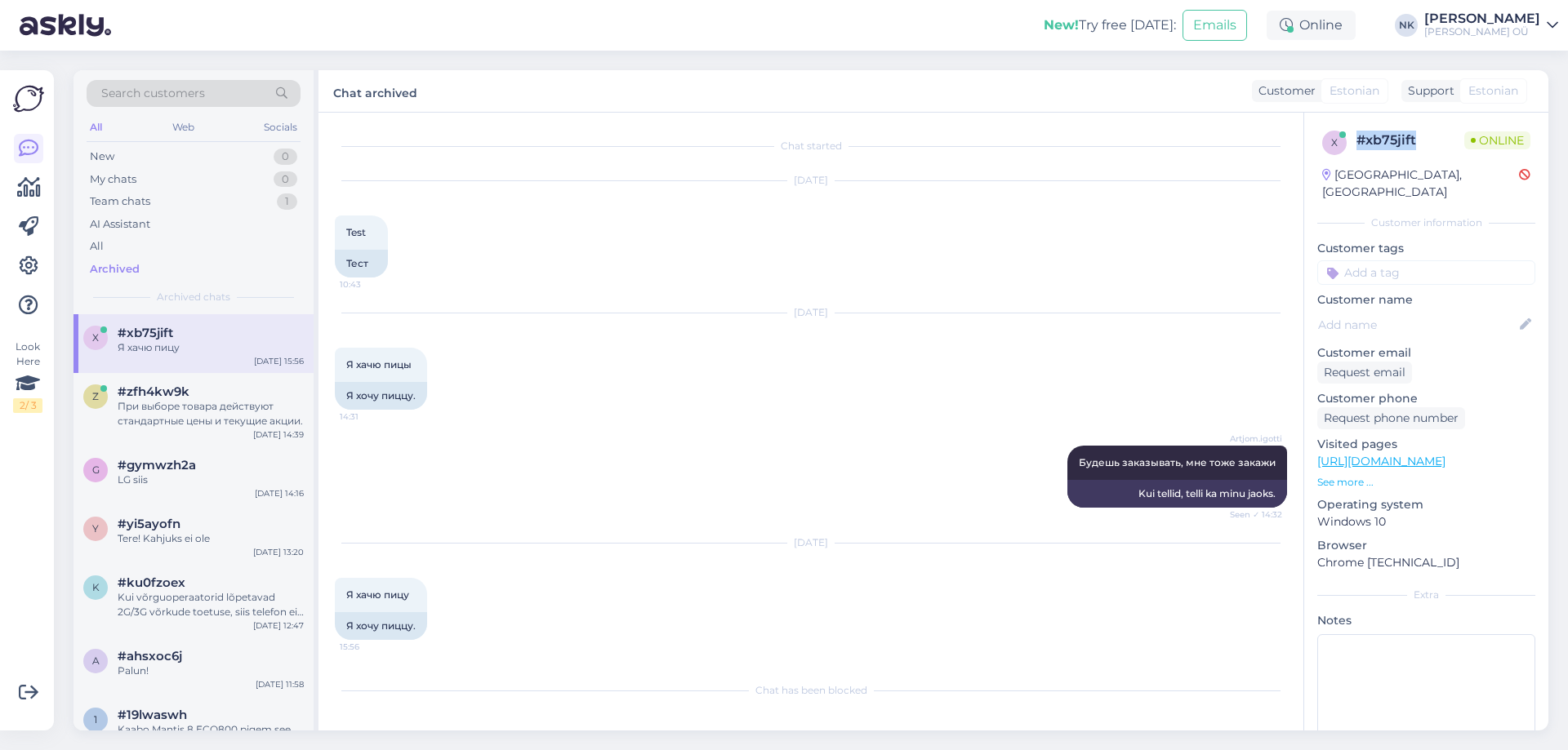
drag, startPoint x: 1357, startPoint y: 140, endPoint x: 1420, endPoint y: 135, distance: 63.2
click at [1420, 135] on div "# xb75jift" at bounding box center [1410, 140] width 108 height 19
copy div "# xb75jift"
click at [30, 267] on icon at bounding box center [29, 266] width 19 height 19
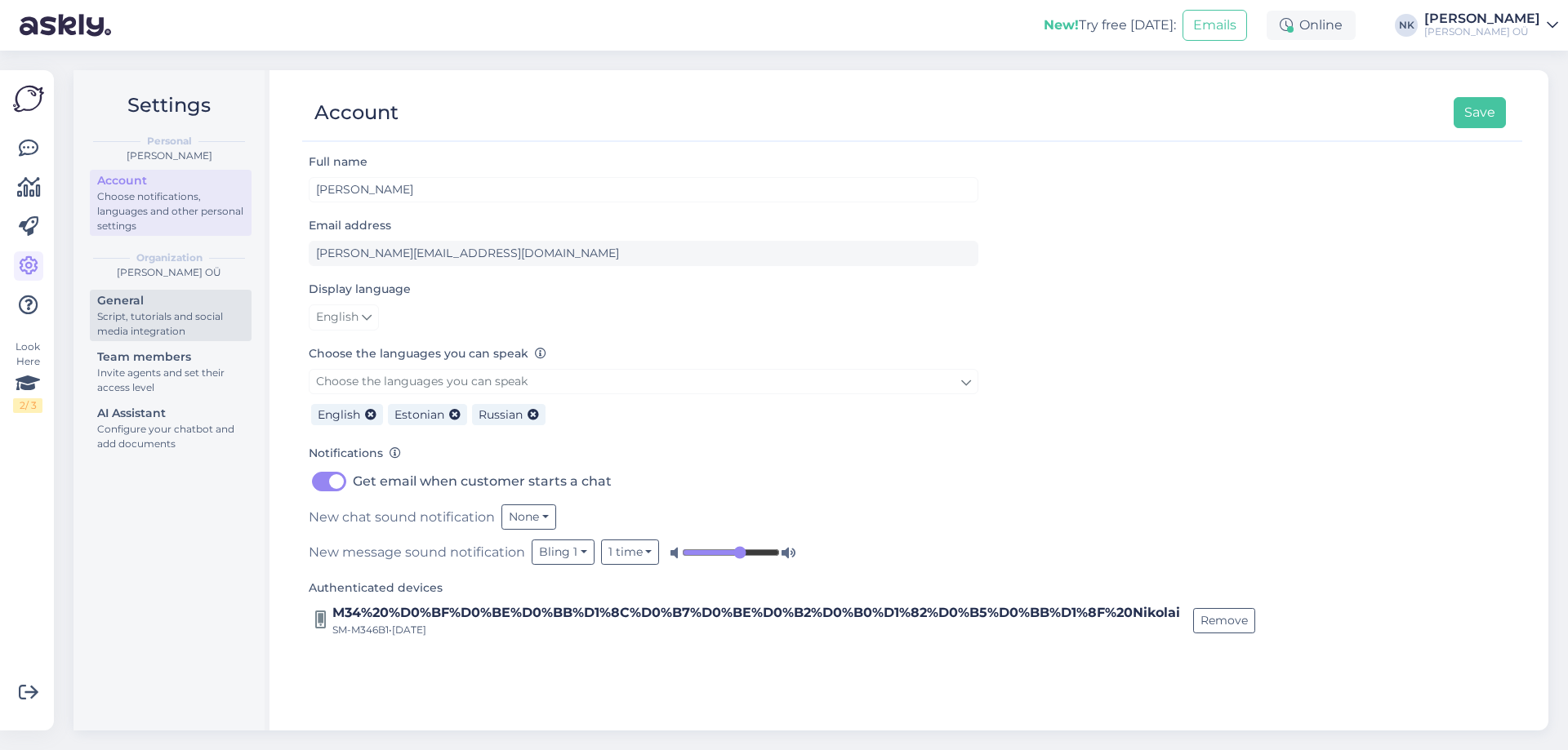
click at [208, 302] on div "General" at bounding box center [170, 301] width 147 height 17
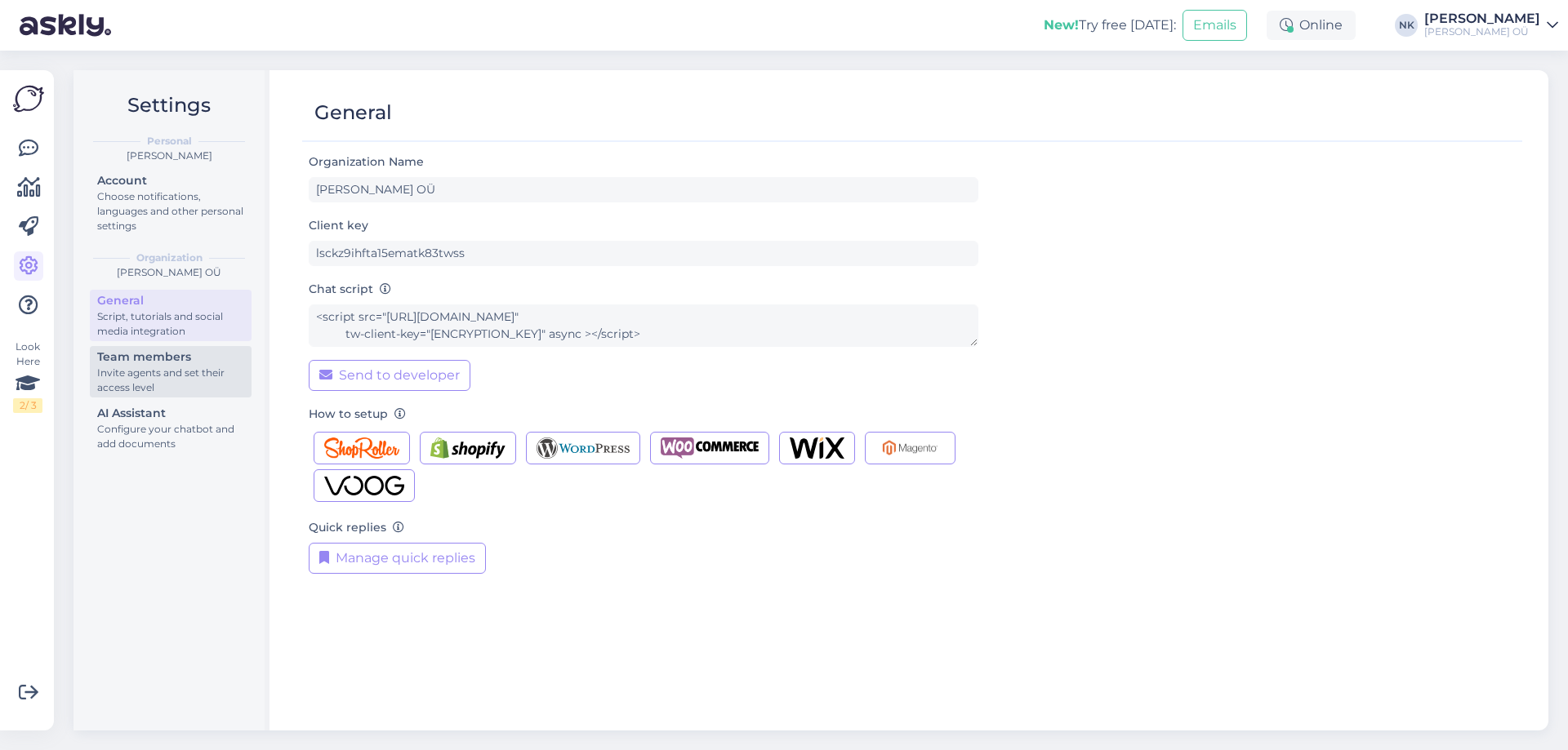
click at [203, 372] on div "Invite agents and set their access level" at bounding box center [170, 380] width 147 height 30
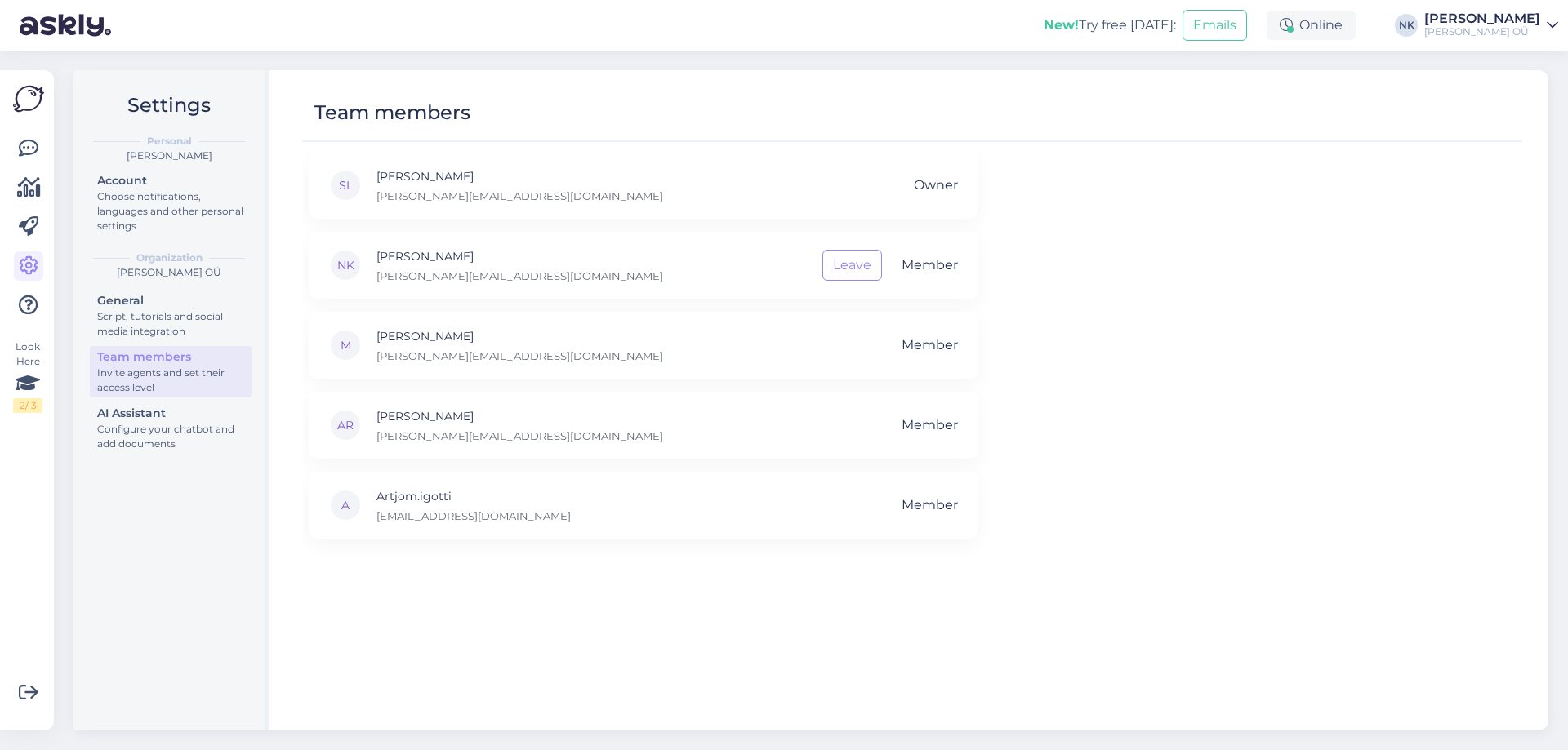
click at [187, 424] on div "Configure your chatbot and add documents" at bounding box center [170, 436] width 147 height 30
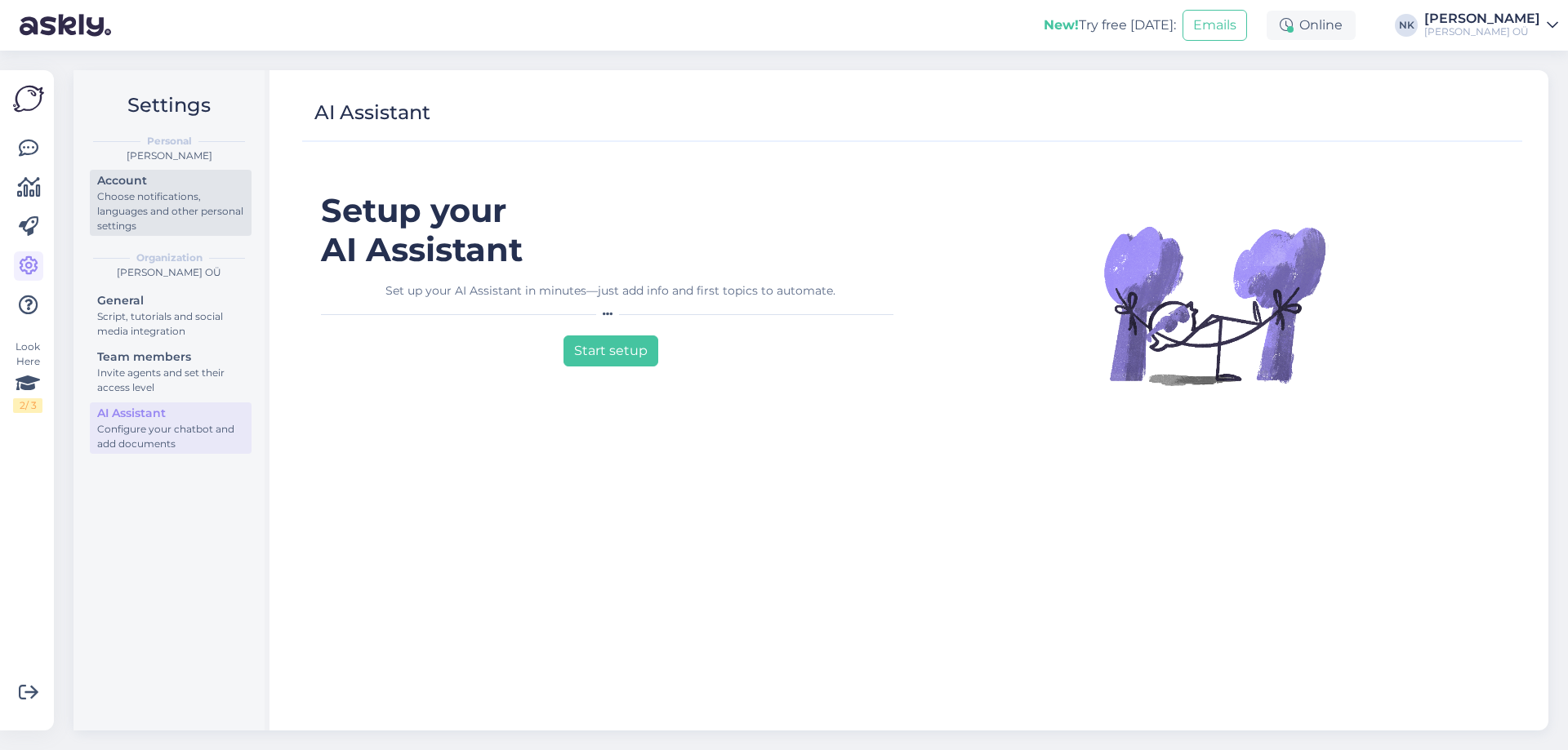
click at [191, 225] on div "Choose notifications, languages and other personal settings" at bounding box center [170, 211] width 147 height 44
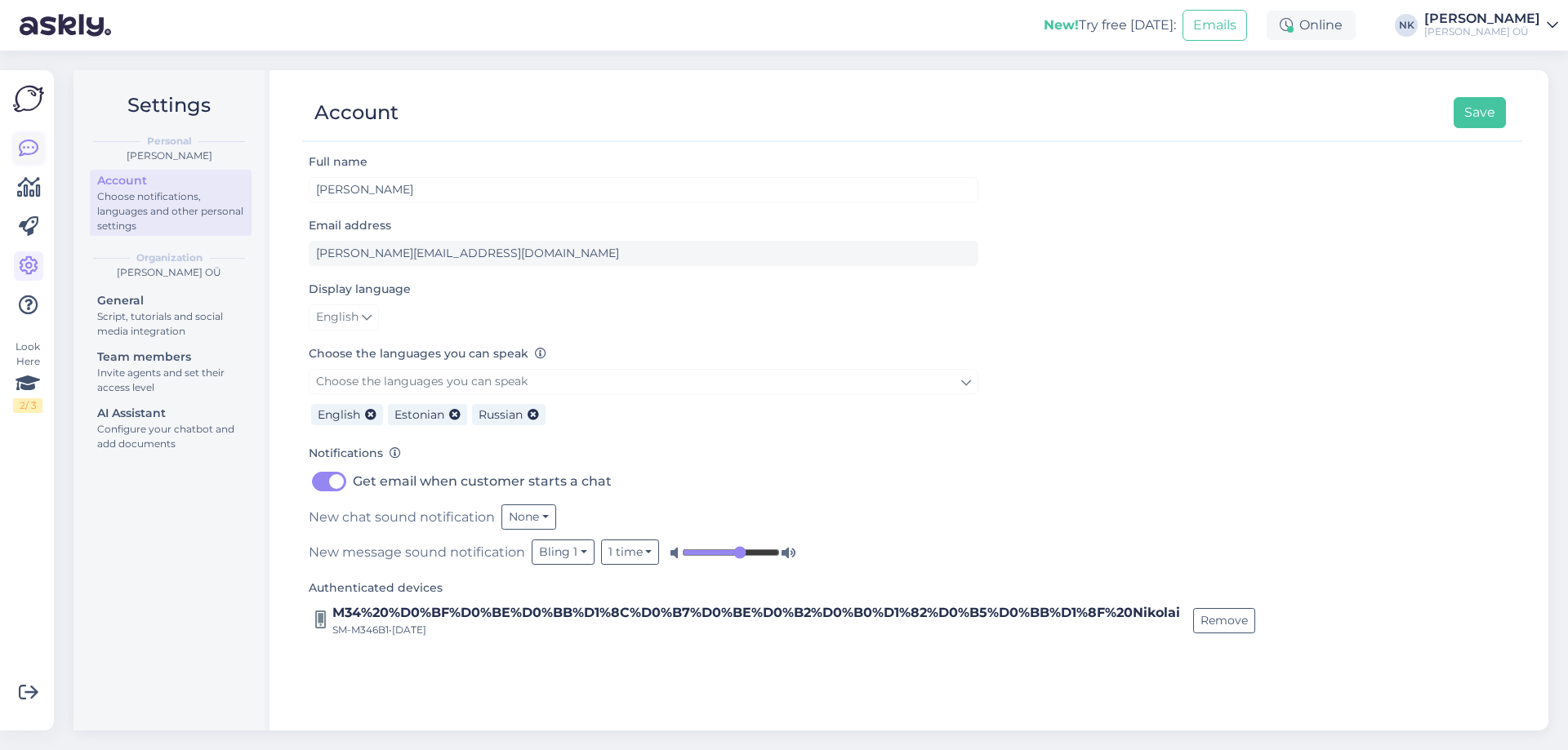
click at [29, 138] on icon at bounding box center [29, 148] width 19 height 19
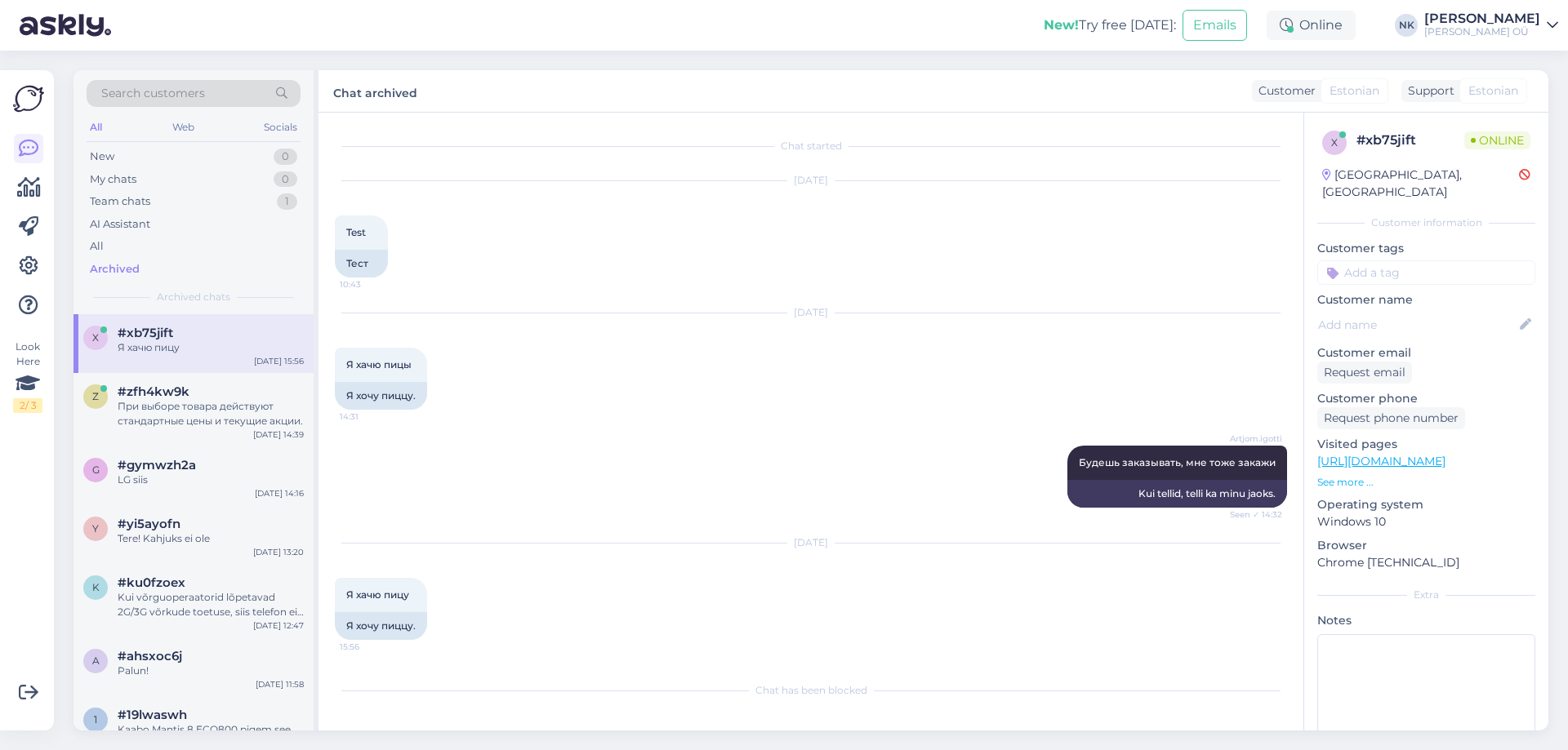
click at [1547, 19] on icon at bounding box center [1553, 26] width 12 height 13
click at [139, 230] on div "AI Assistant" at bounding box center [119, 224] width 61 height 16
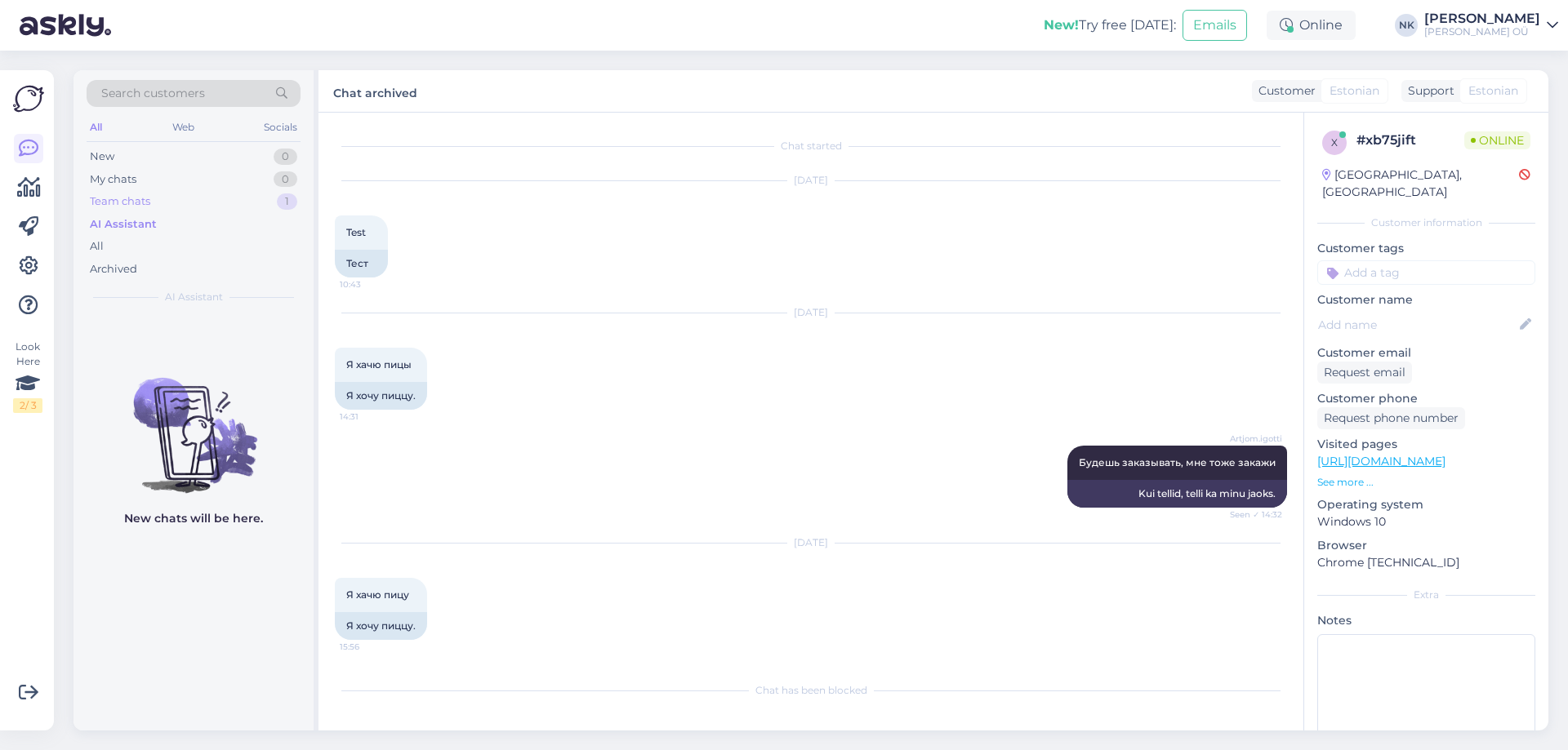
click at [139, 204] on div "Team chats" at bounding box center [119, 201] width 61 height 16
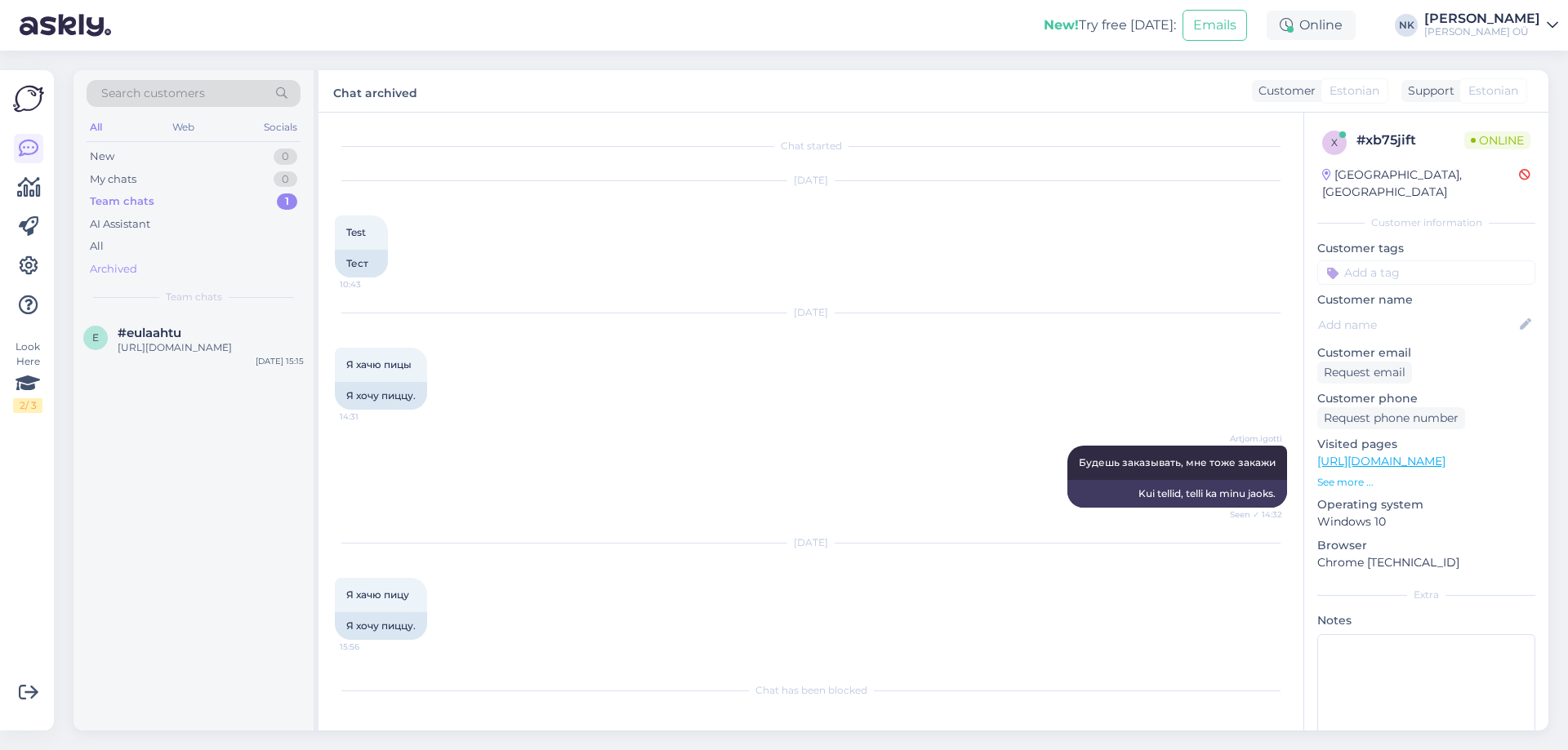
click at [114, 267] on div "Archived" at bounding box center [112, 269] width 47 height 16
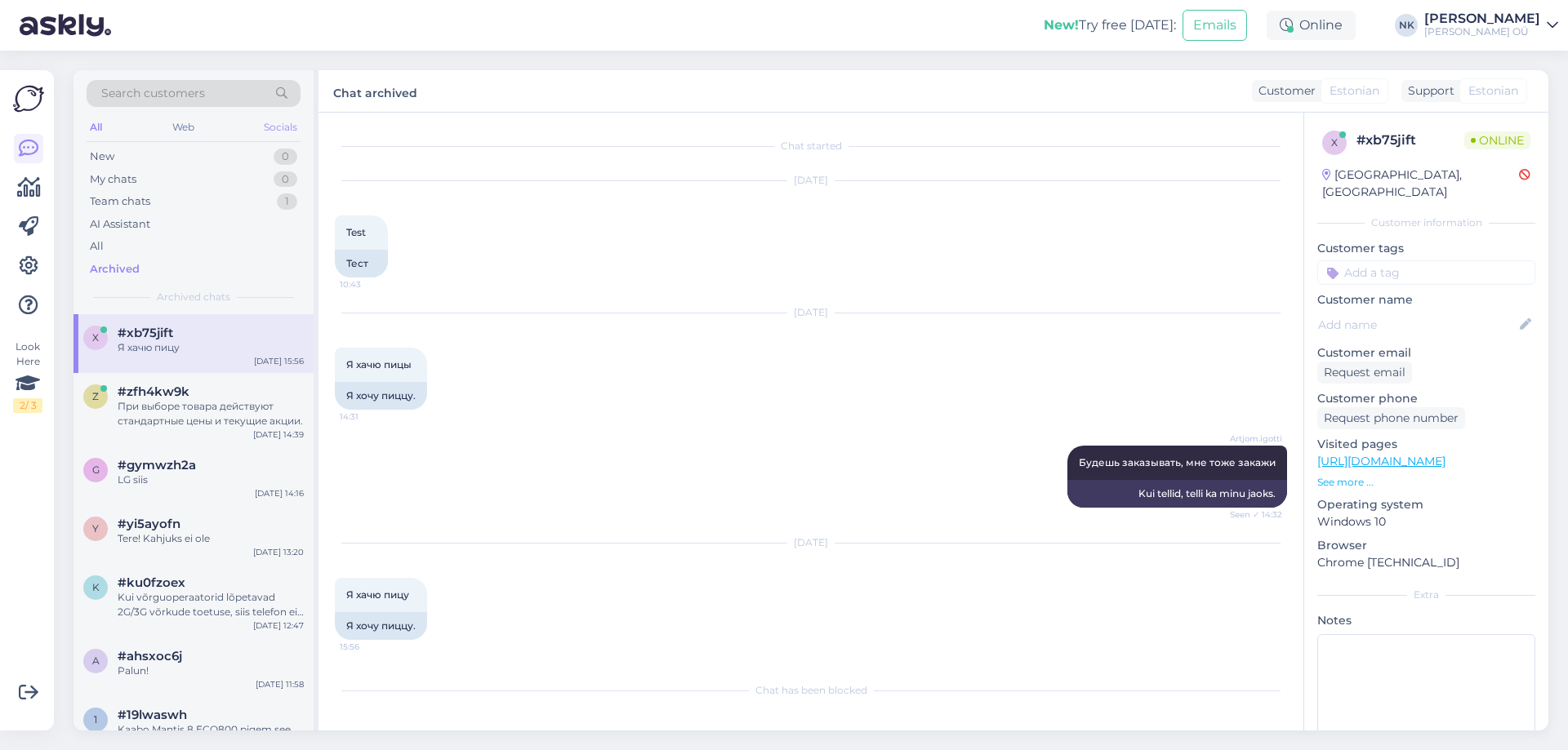
click at [264, 131] on div "Socials" at bounding box center [281, 128] width 40 height 21
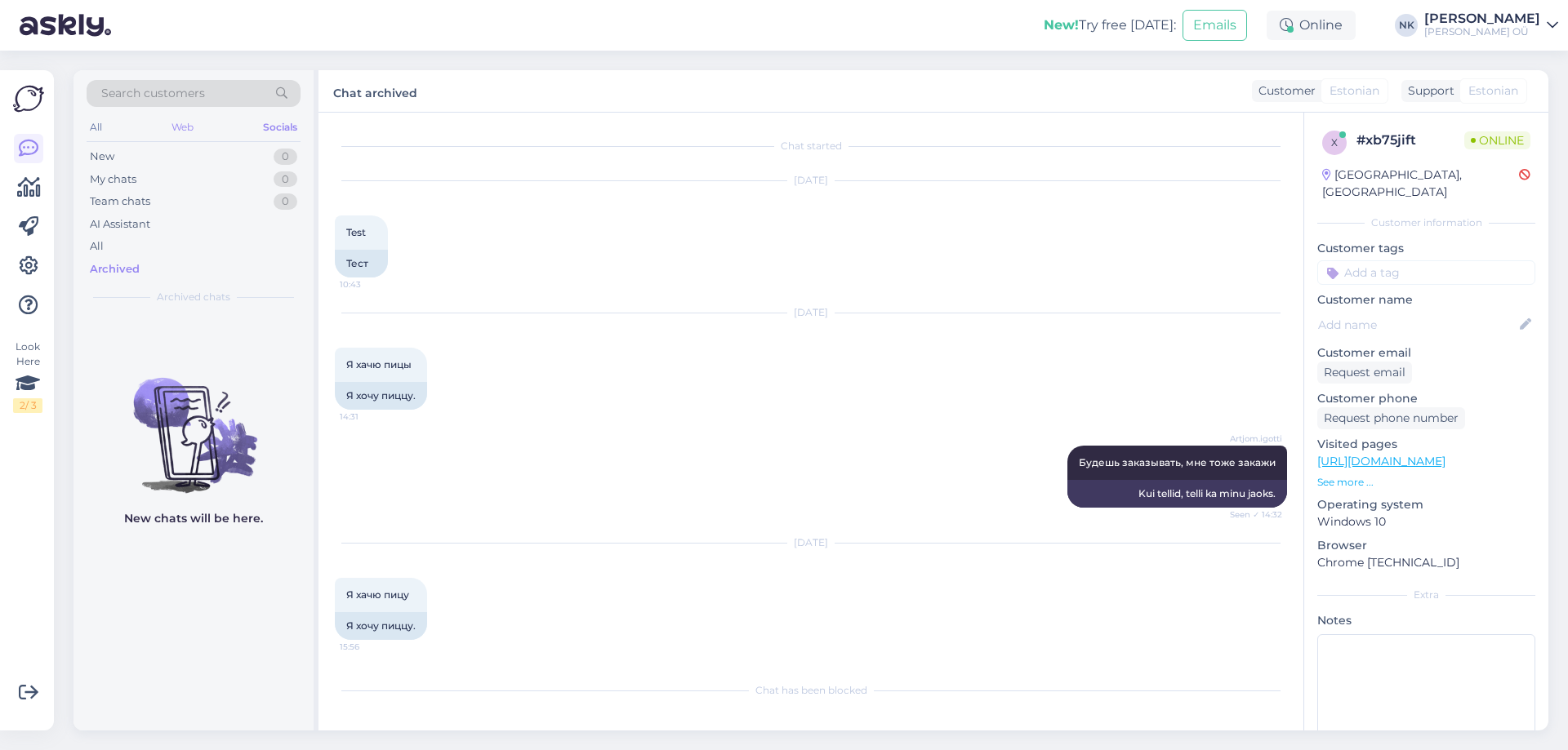
click at [194, 128] on div "Web" at bounding box center [183, 128] width 29 height 21
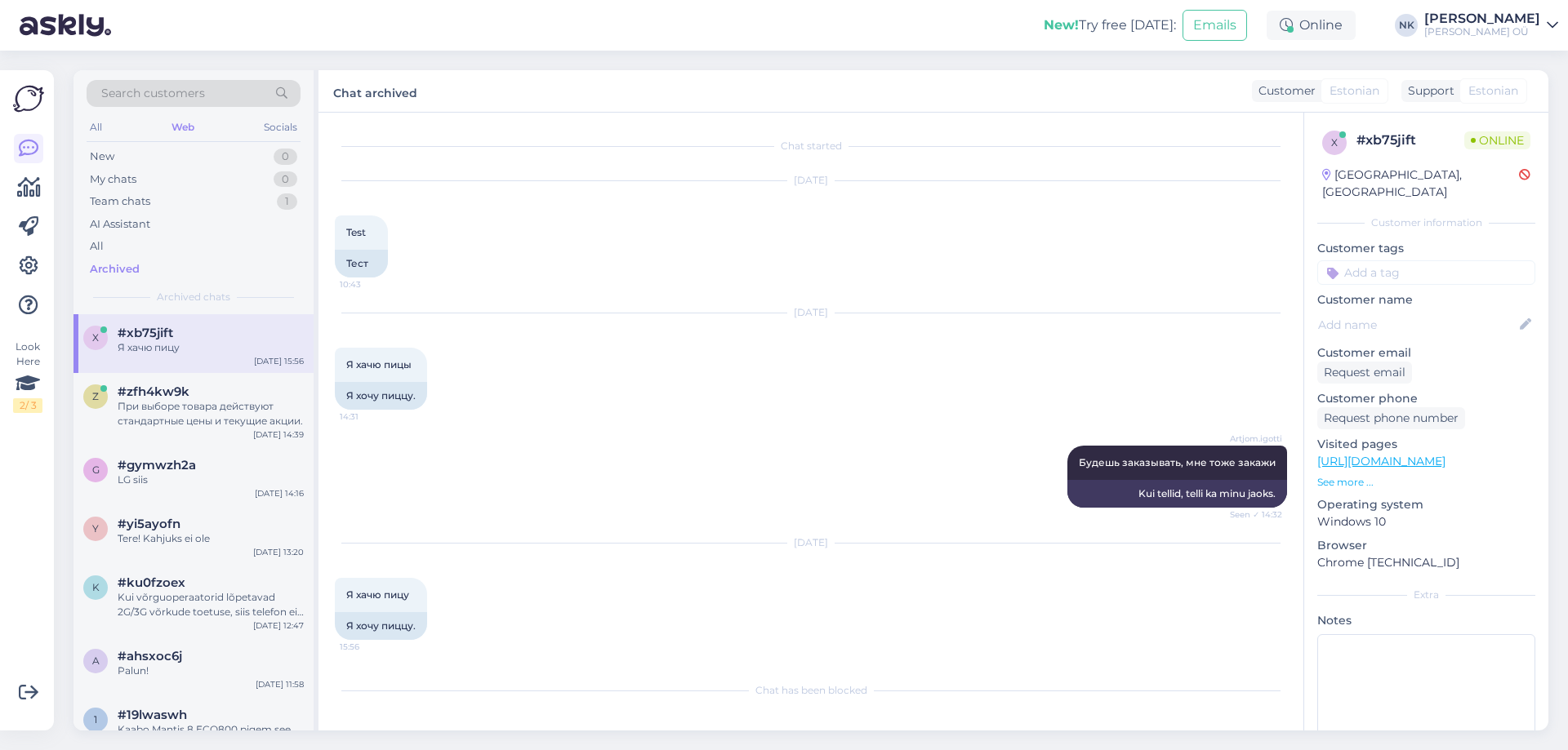
click at [125, 129] on div "All Web Socials" at bounding box center [193, 130] width 214 height 25
click at [104, 129] on div "All" at bounding box center [96, 128] width 19 height 21
click at [36, 269] on icon at bounding box center [29, 266] width 19 height 19
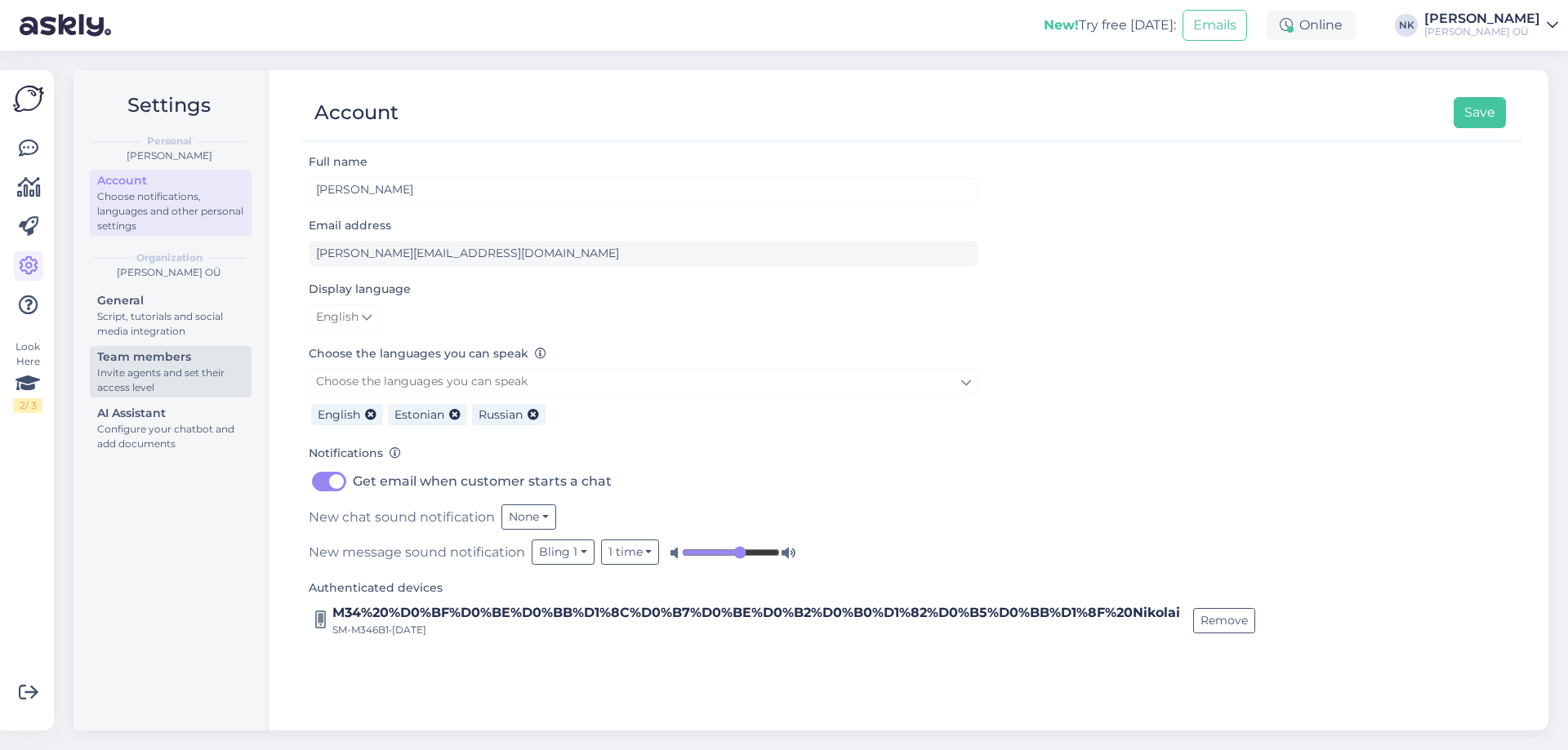
click at [202, 383] on div "Invite agents and set their access level" at bounding box center [170, 380] width 147 height 30
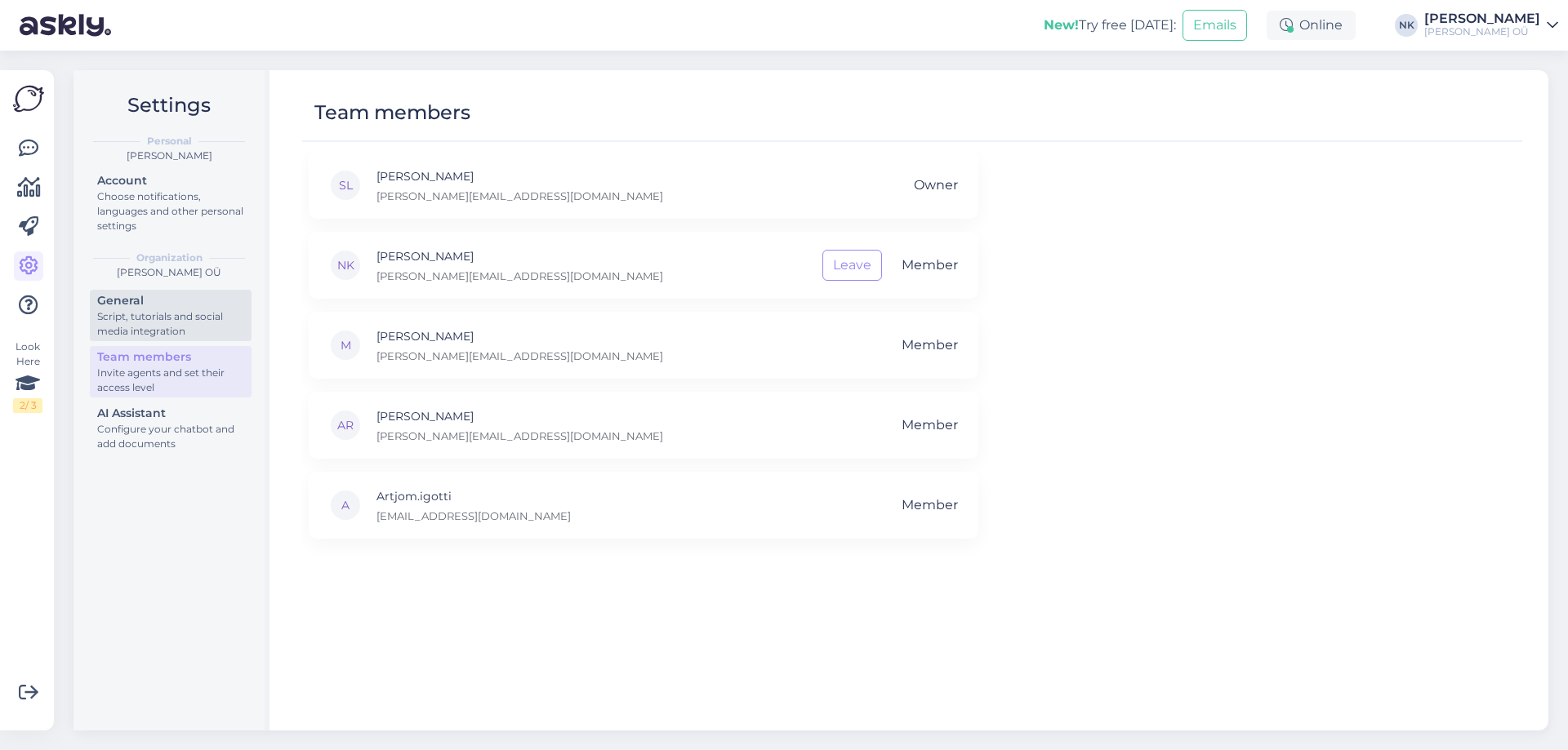
click at [205, 307] on div "General" at bounding box center [170, 301] width 147 height 17
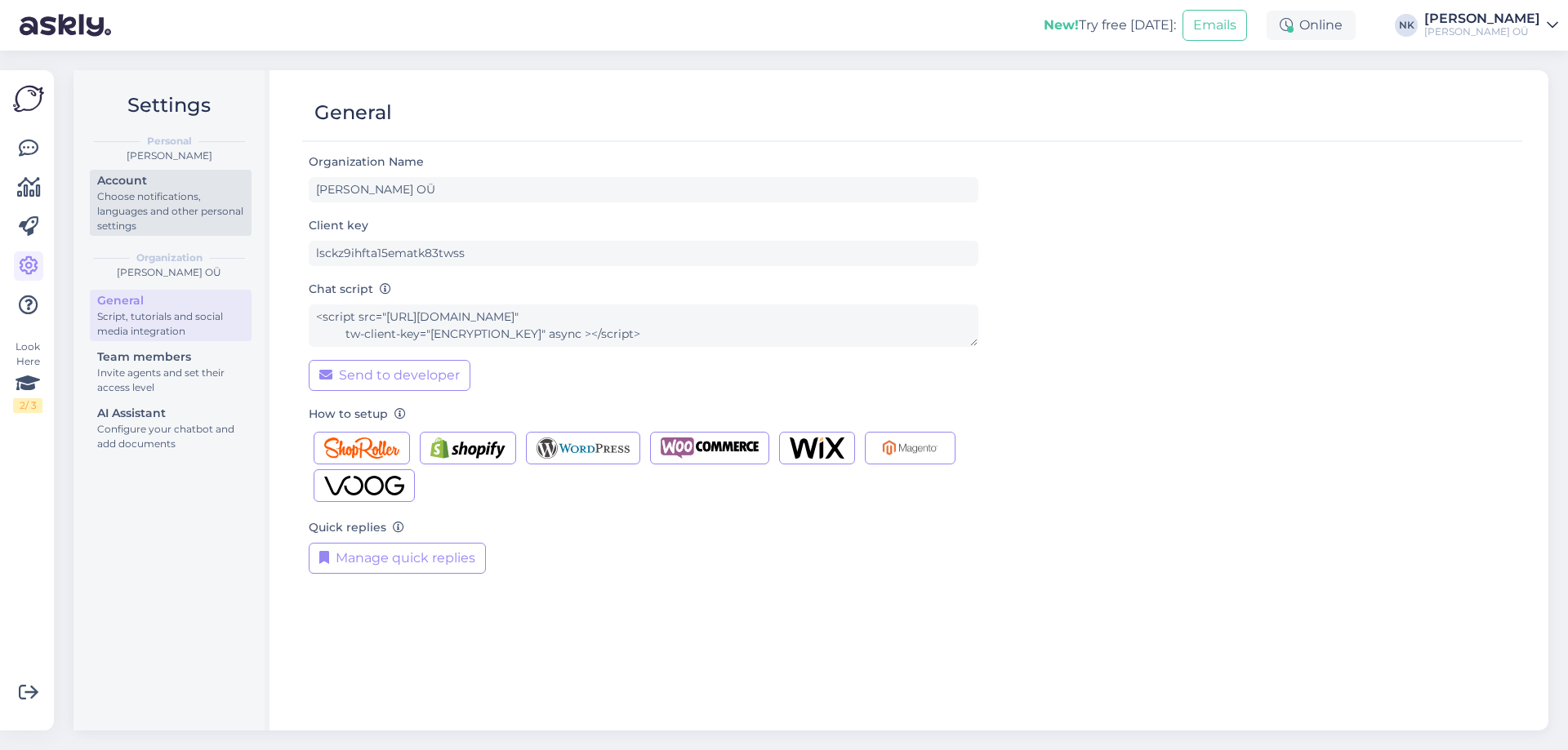
click at [174, 225] on div "Choose notifications, languages and other personal settings" at bounding box center [170, 211] width 147 height 44
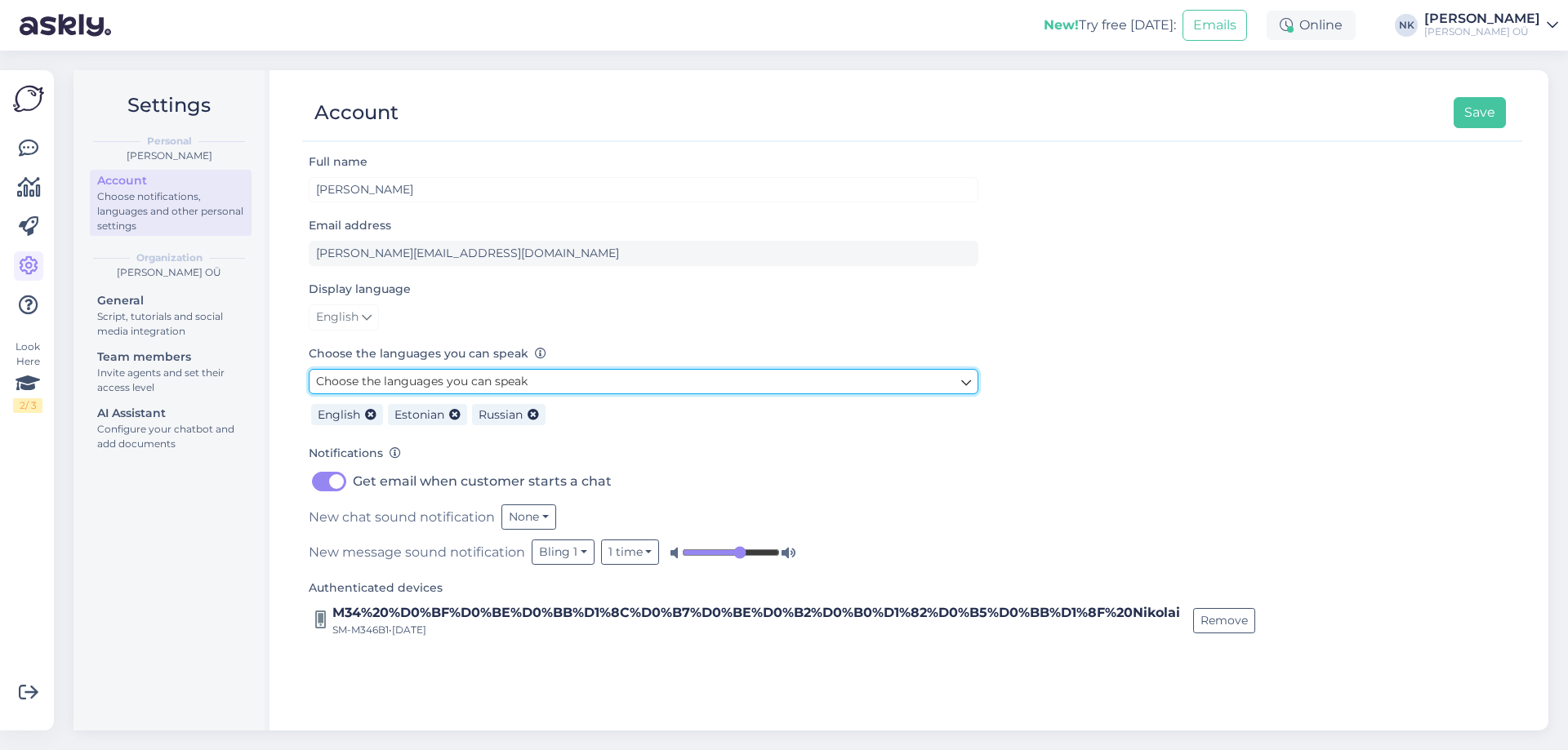
click at [421, 374] on span "Choose the languages you can speak" at bounding box center [422, 380] width 211 height 14
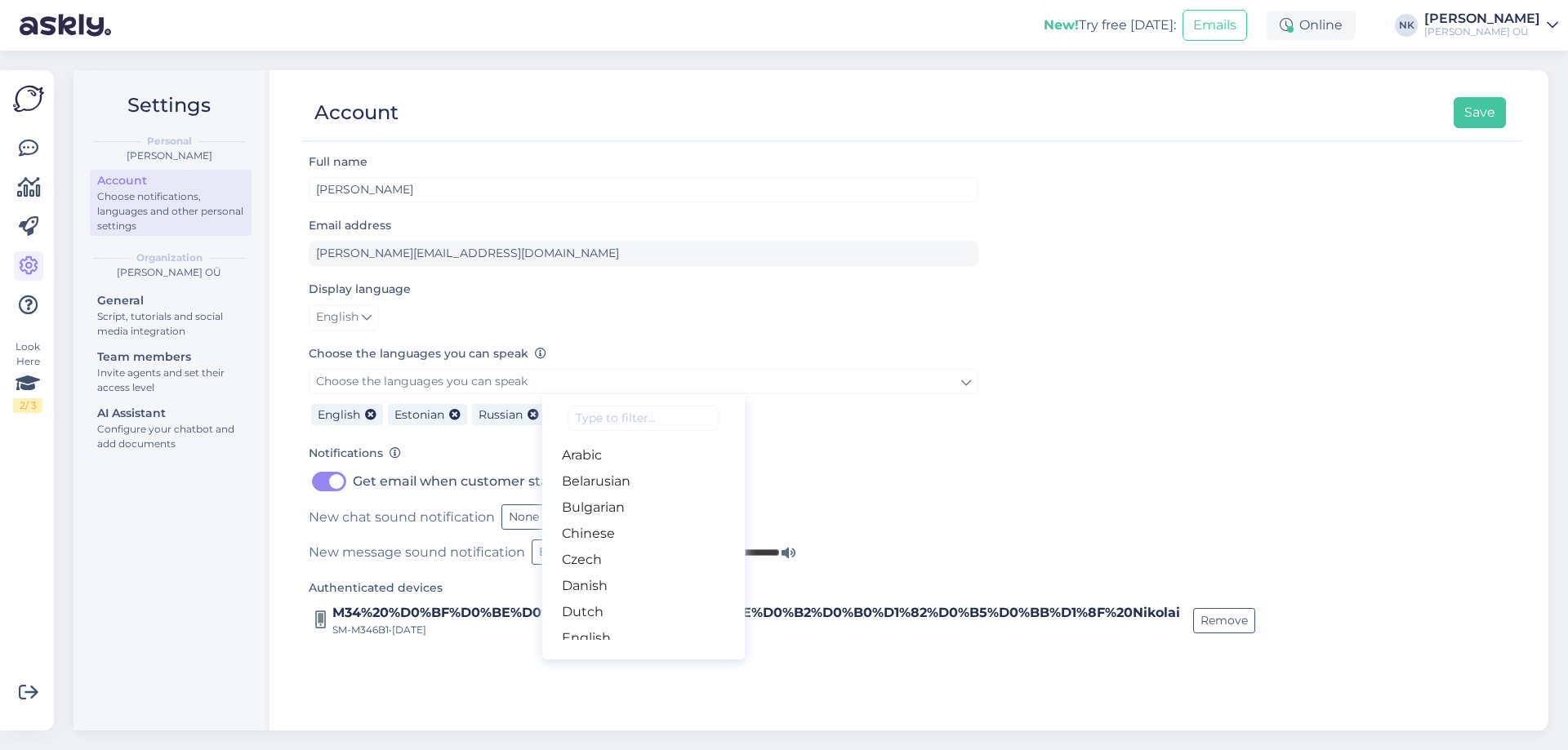
click at [641, 338] on form "Full name Nikolai Kipjatkov Email address nikolai.kipjatkov@onoff.ee Display la…" at bounding box center [643, 395] width 670 height 486
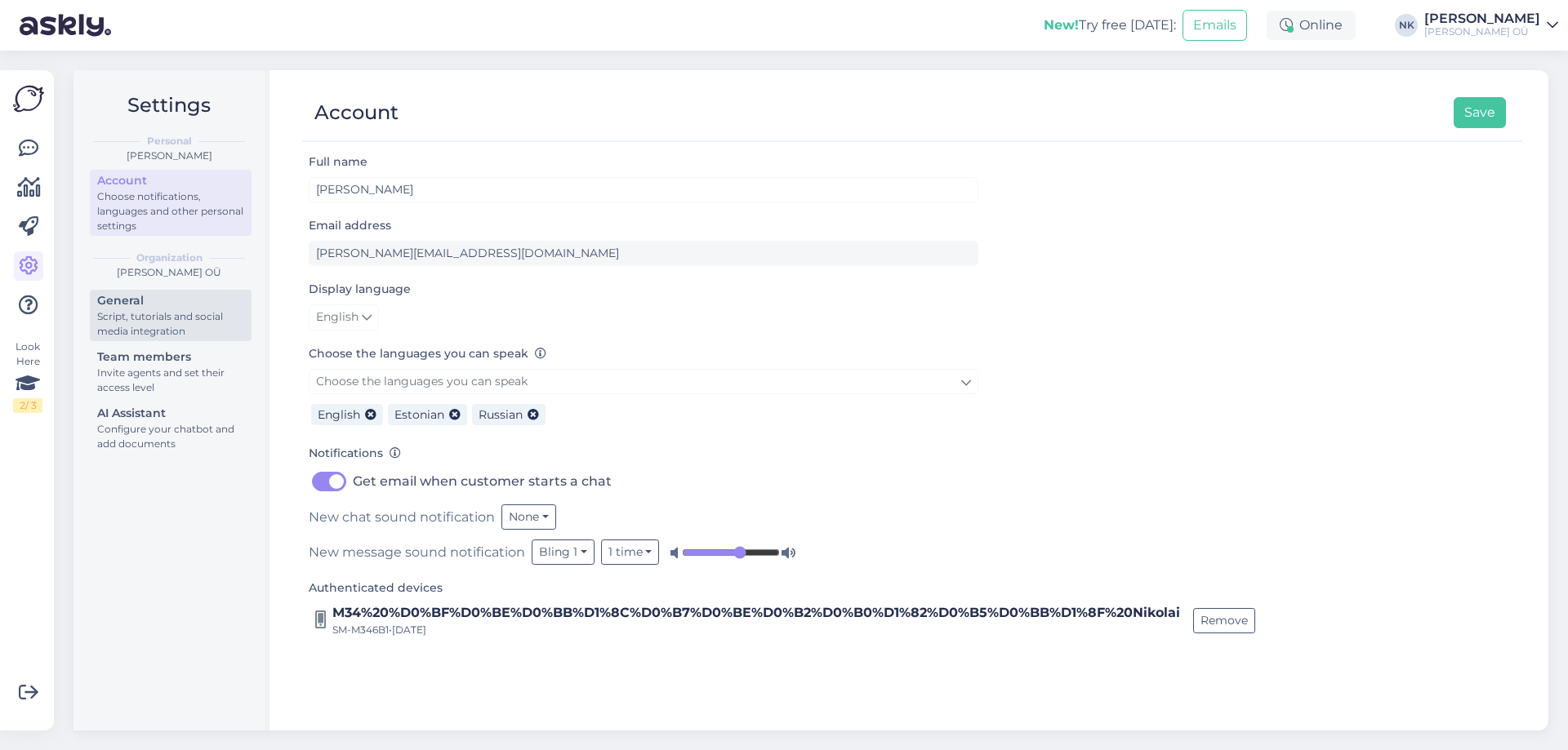
click at [127, 303] on div "General" at bounding box center [170, 301] width 147 height 17
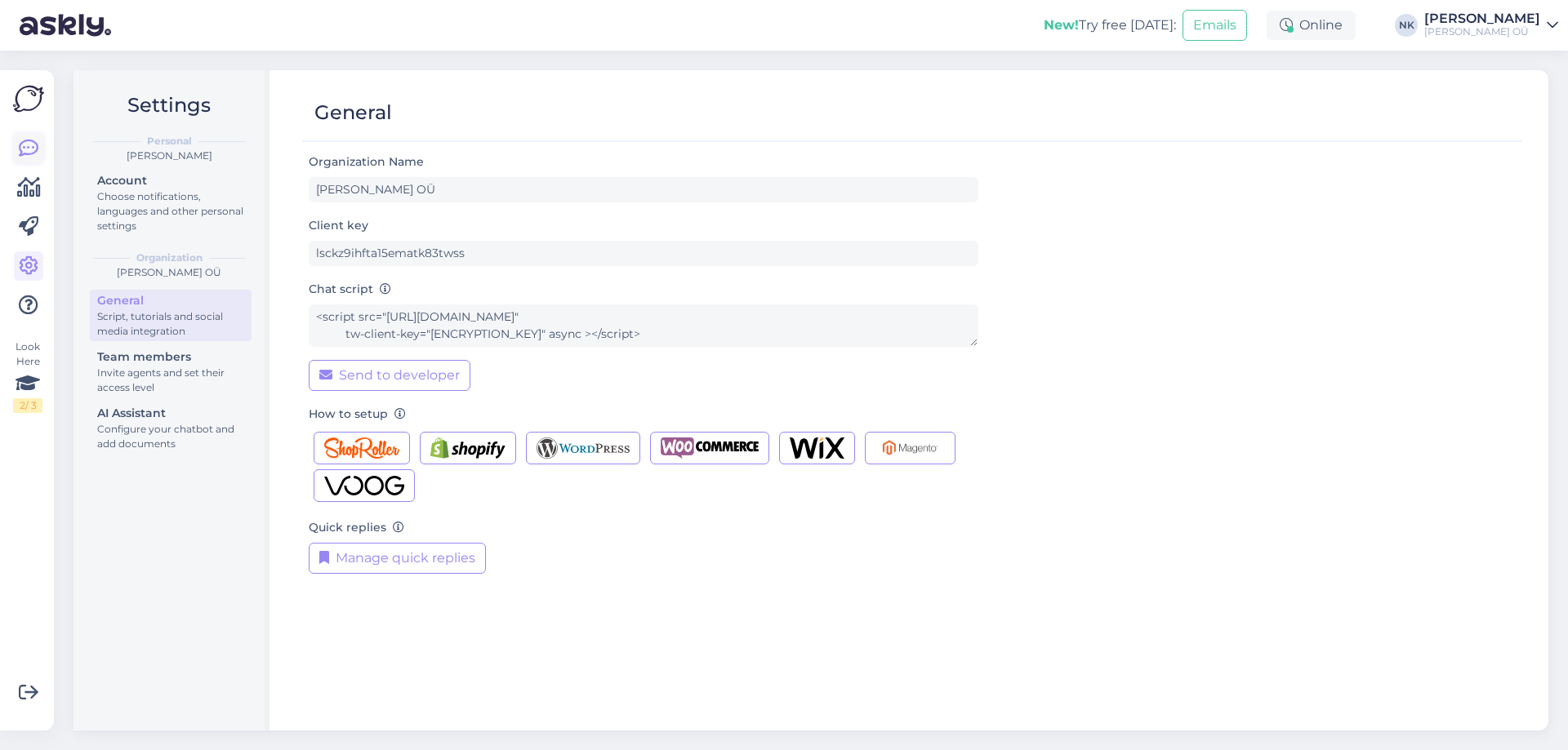
click at [34, 150] on icon at bounding box center [29, 148] width 19 height 19
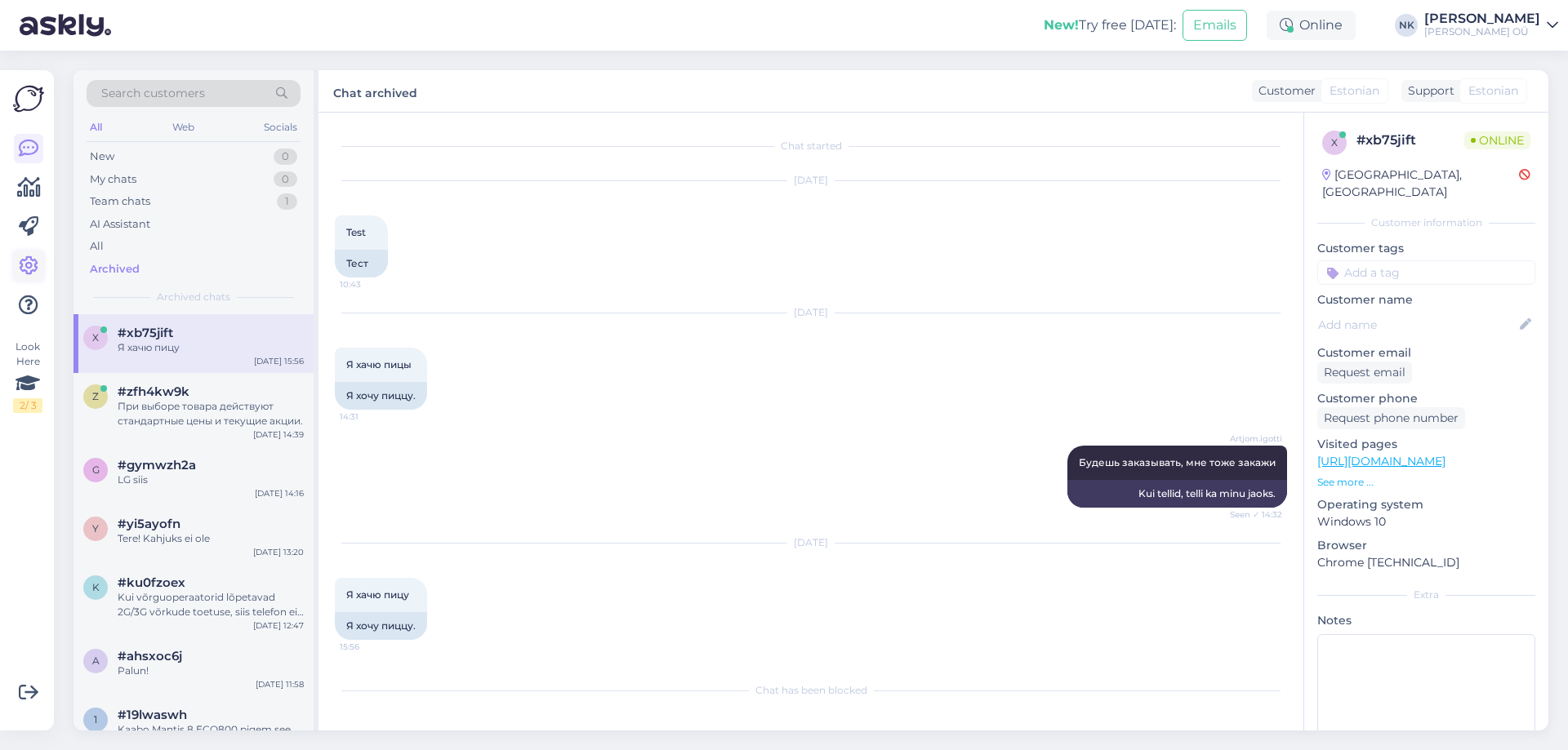
click at [36, 260] on icon at bounding box center [29, 266] width 19 height 19
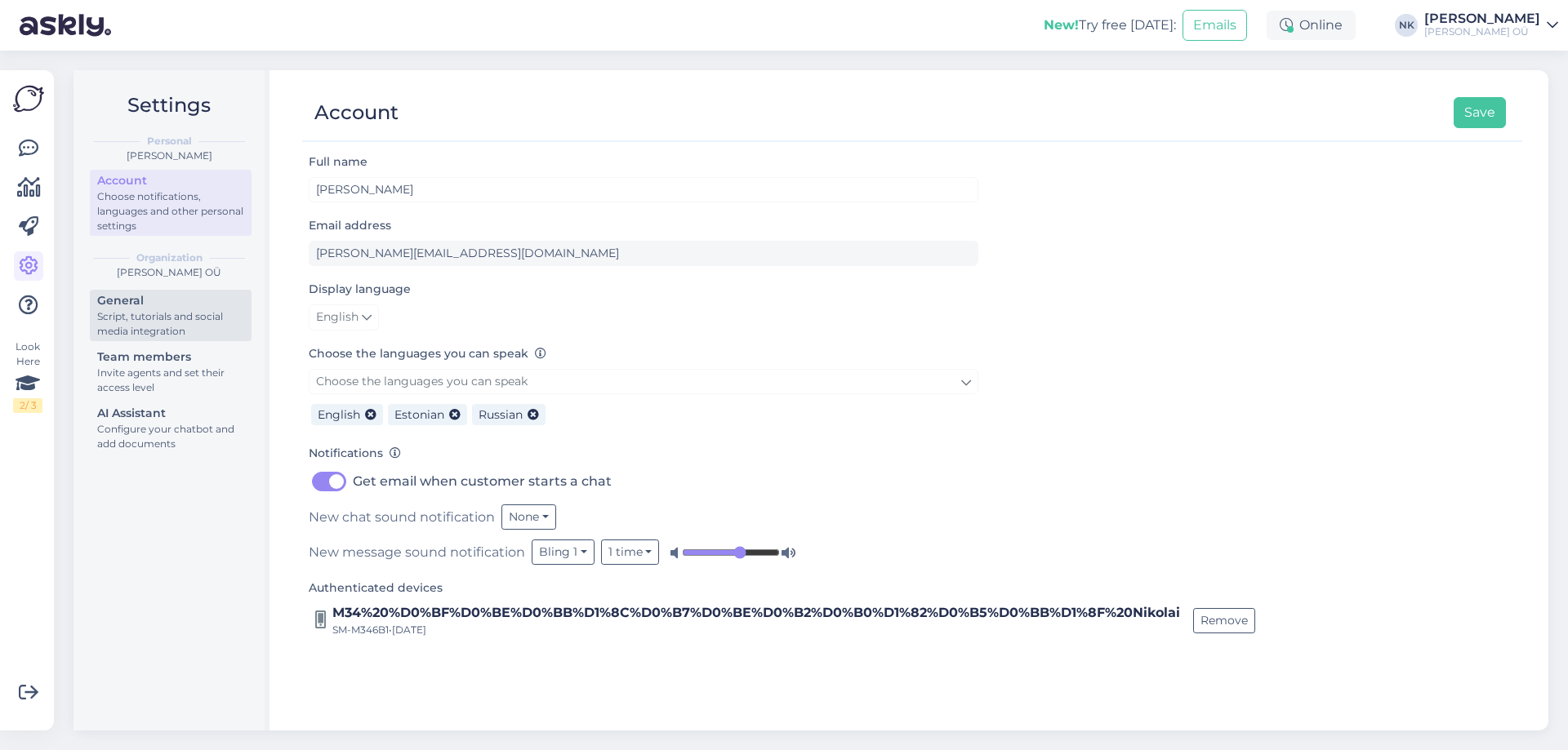
click at [198, 307] on div "General" at bounding box center [170, 301] width 147 height 17
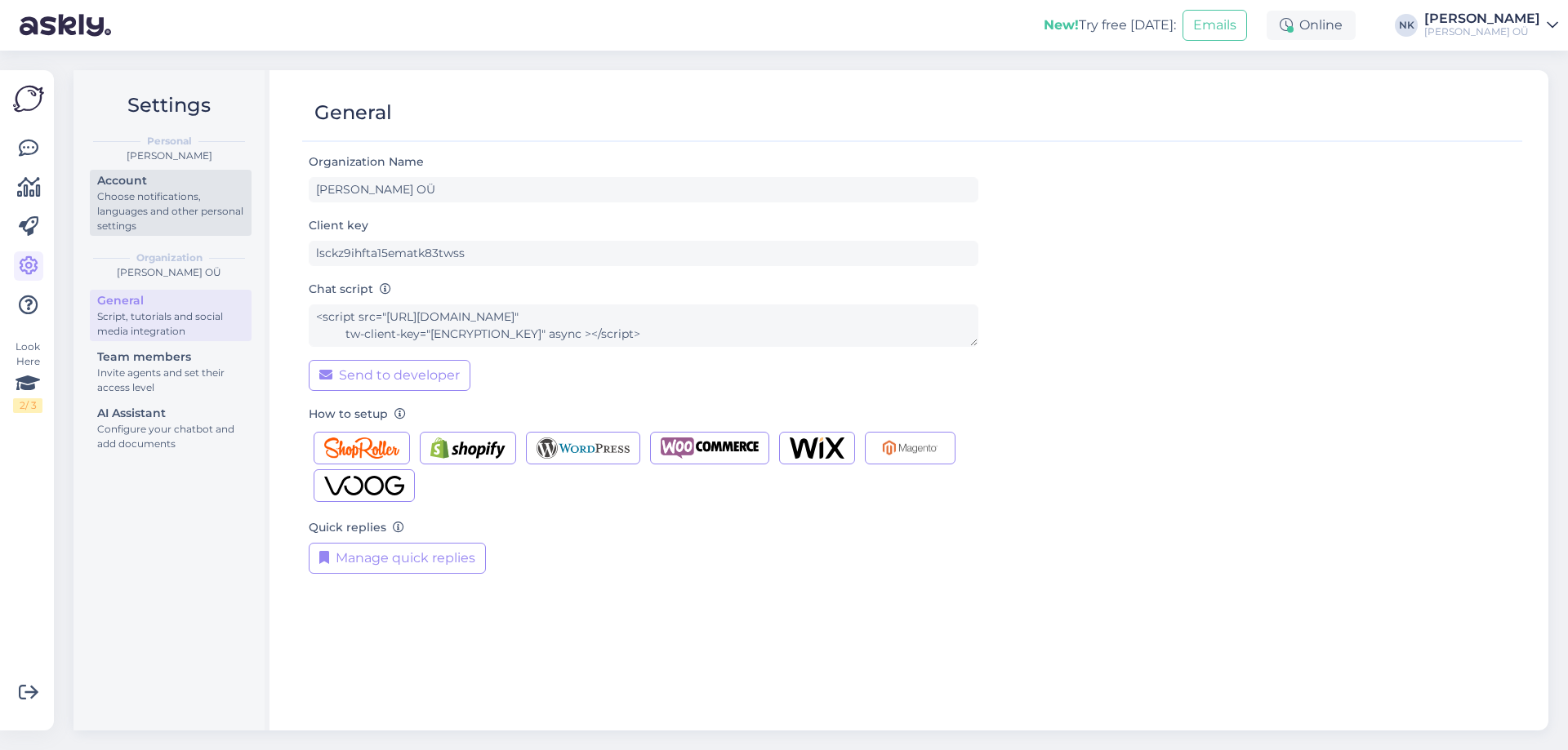
click at [200, 214] on div "Choose notifications, languages and other personal settings" at bounding box center [170, 211] width 147 height 44
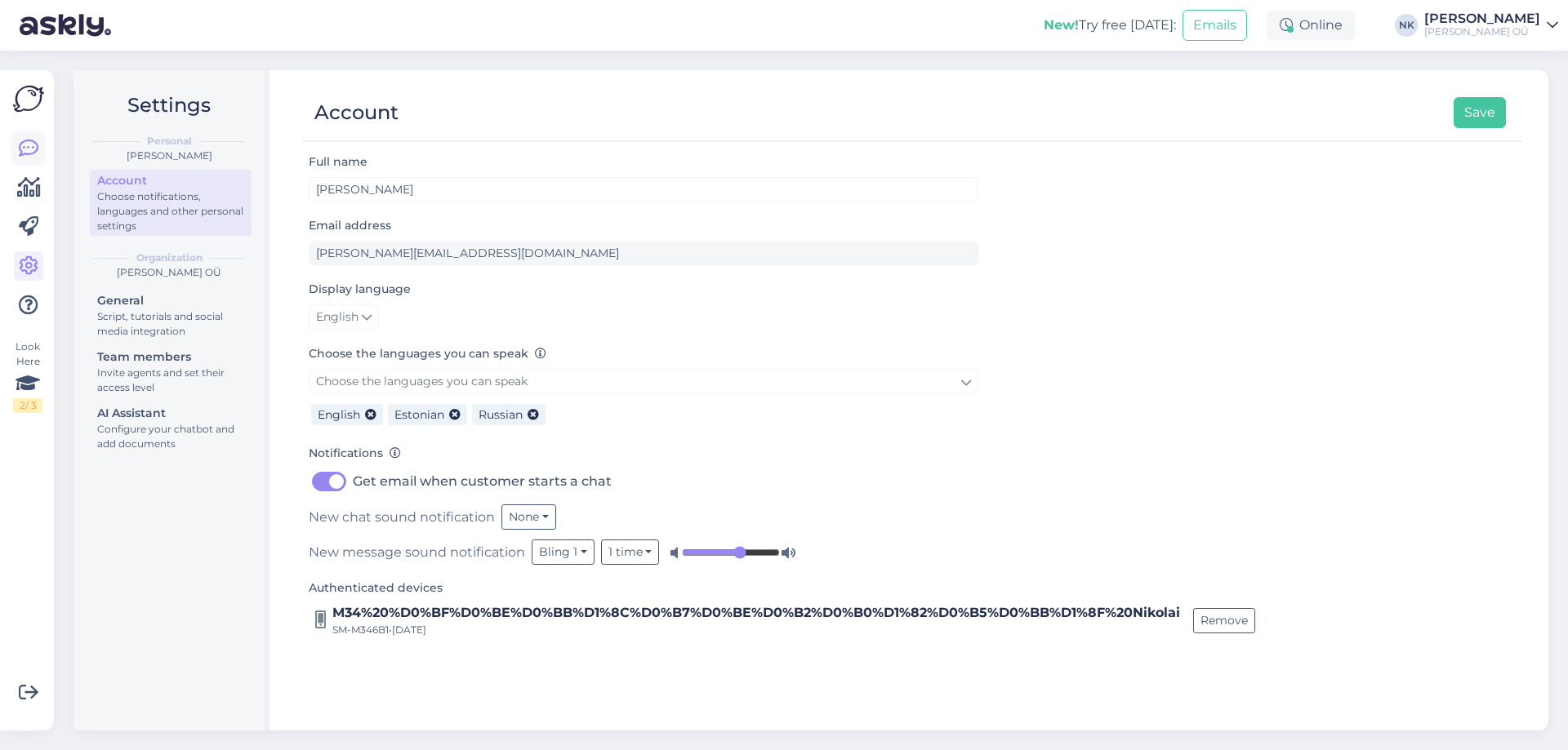
click at [31, 146] on icon at bounding box center [29, 148] width 19 height 19
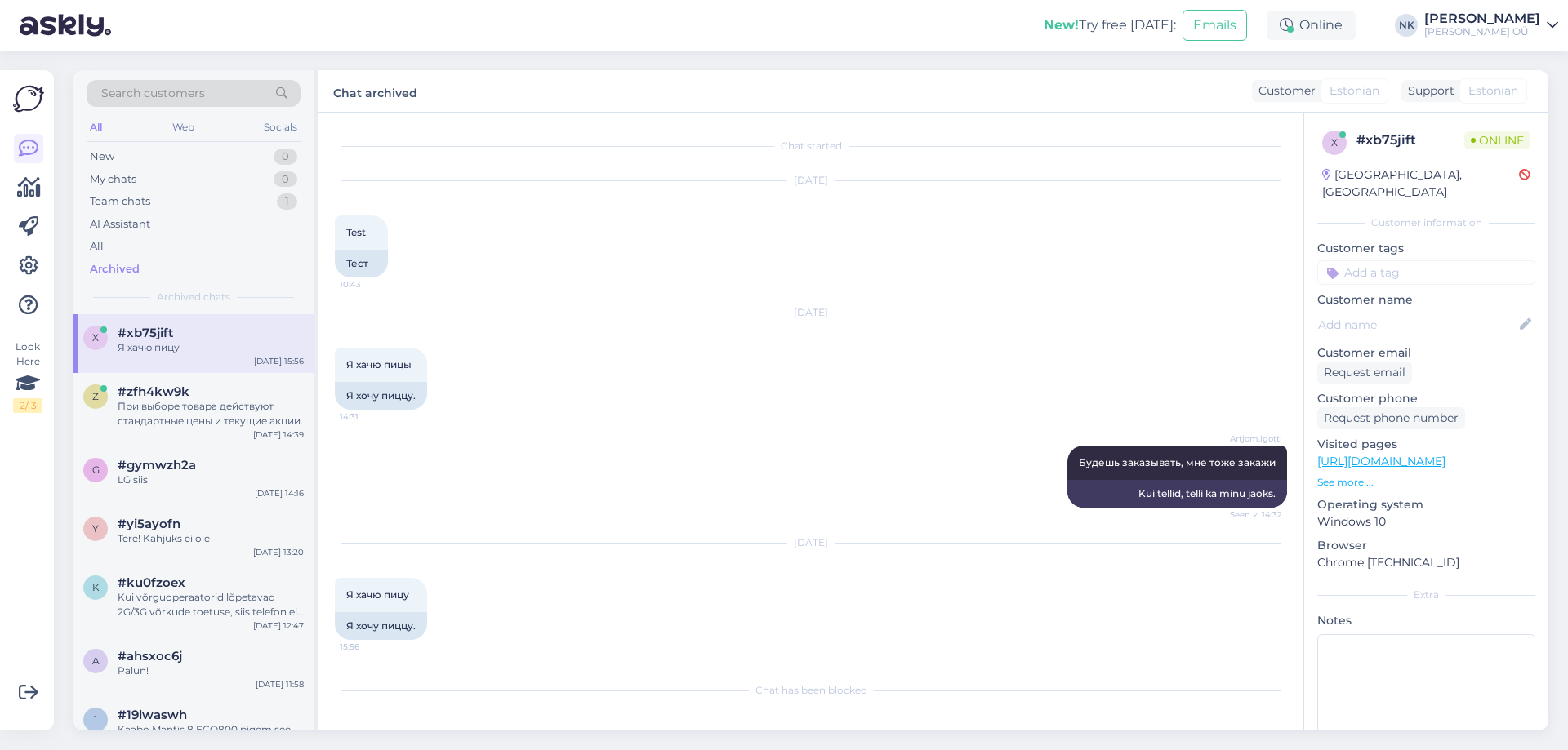
click at [28, 96] on img at bounding box center [29, 99] width 31 height 31
click at [24, 171] on div at bounding box center [28, 227] width 30 height 186
click at [30, 182] on icon at bounding box center [29, 187] width 24 height 19
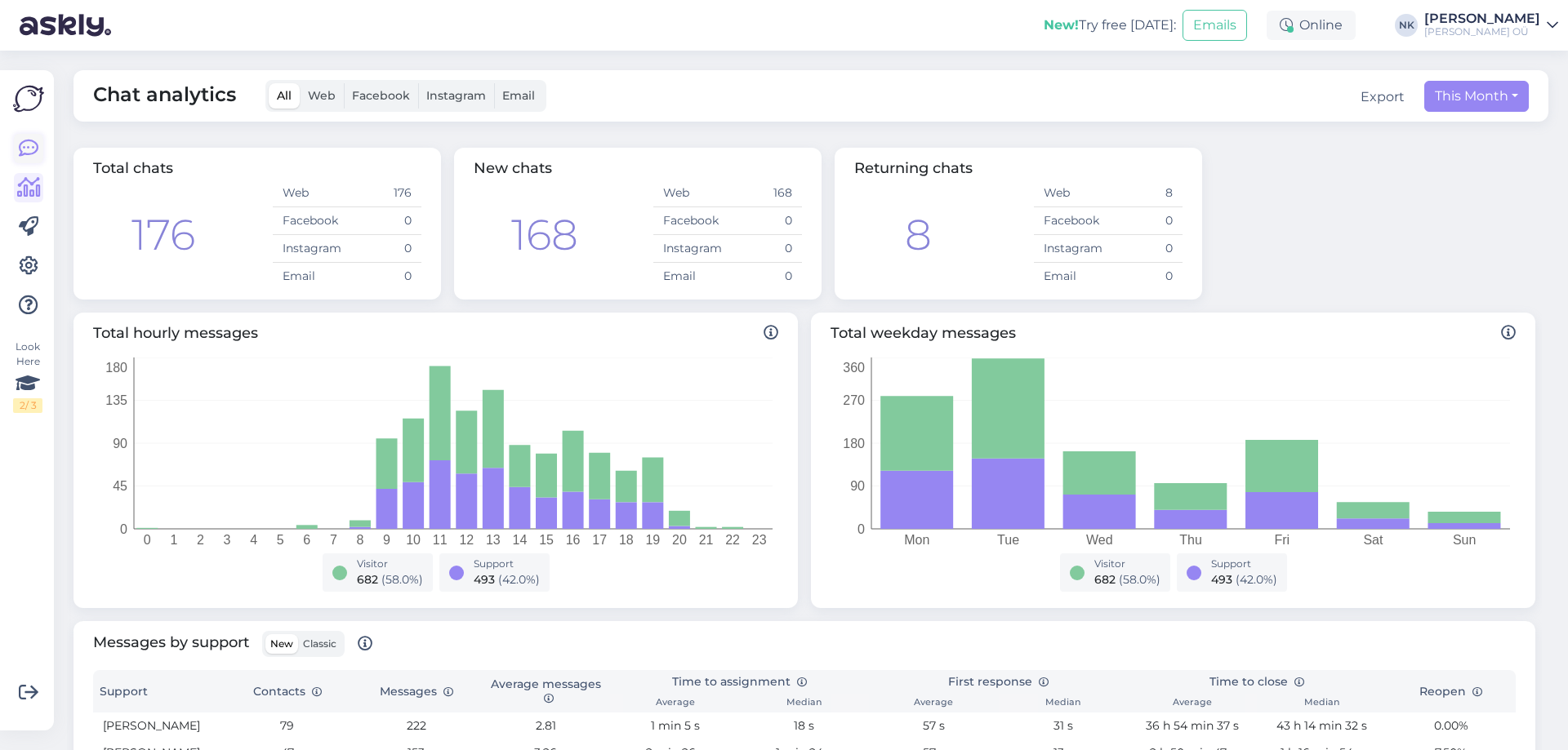
click at [32, 155] on icon at bounding box center [29, 148] width 19 height 19
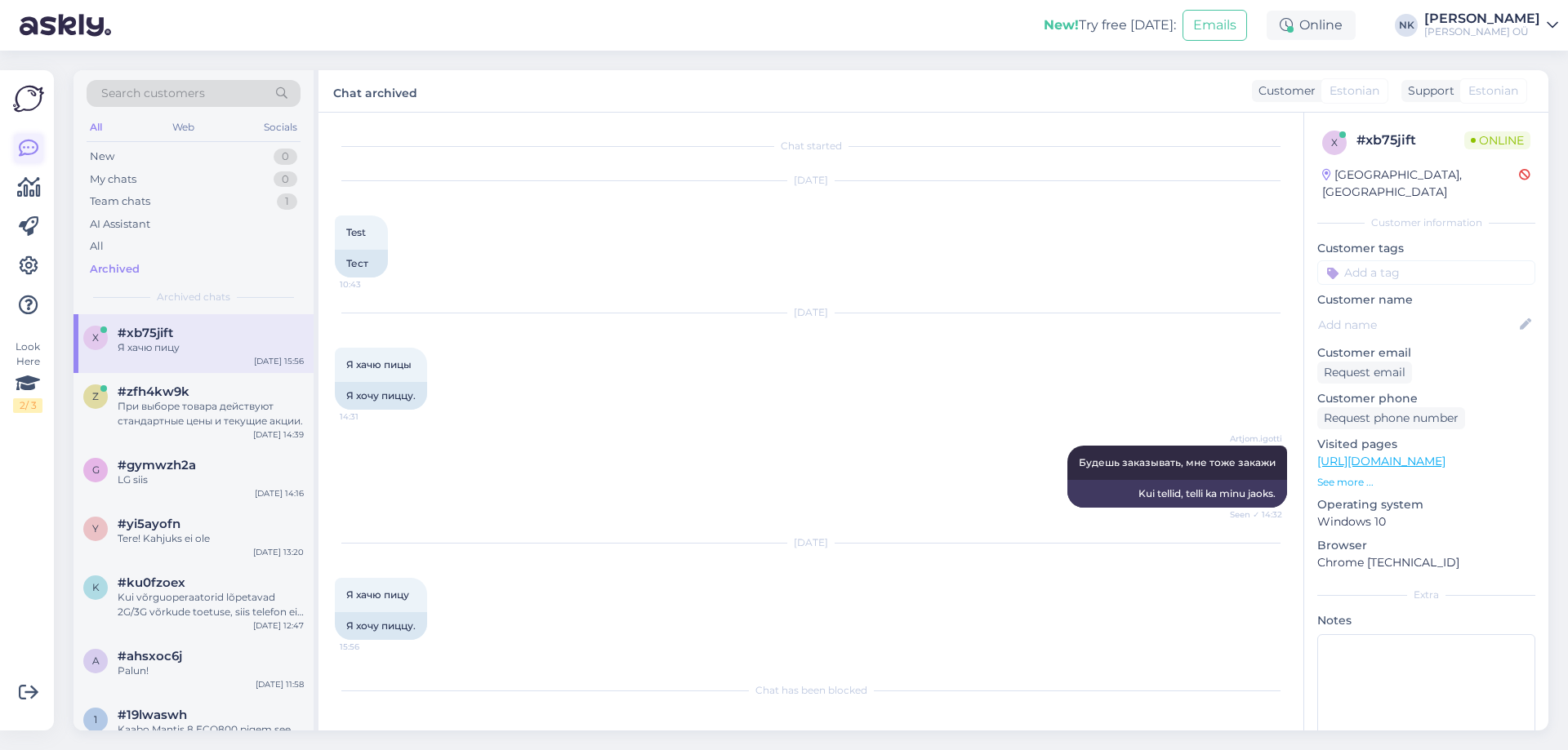
click at [30, 150] on icon at bounding box center [29, 148] width 19 height 19
